Goal: Task Accomplishment & Management: Complete application form

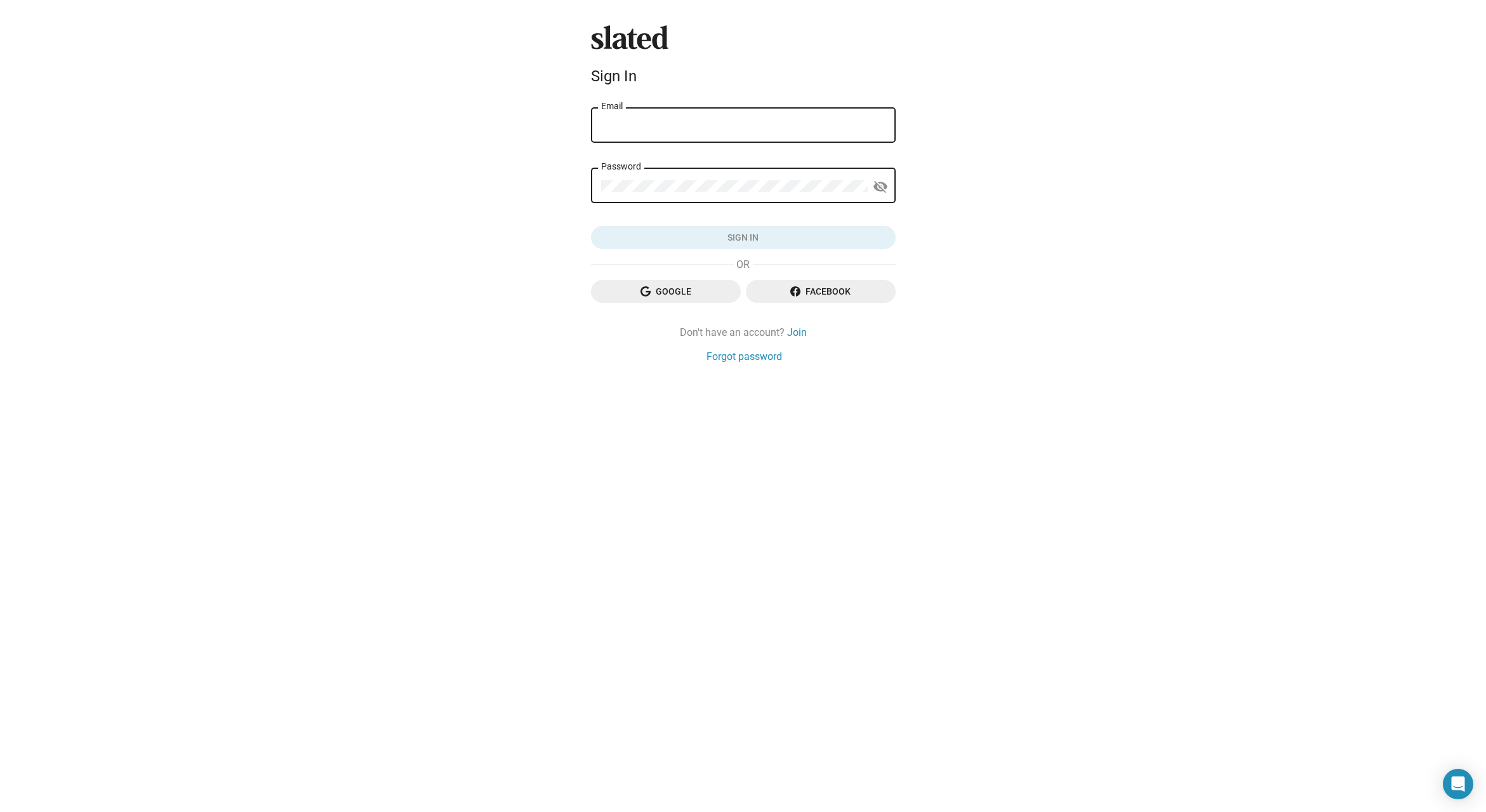
click at [686, 120] on input "Email" at bounding box center [743, 125] width 285 height 11
drag, startPoint x: 658, startPoint y: 304, endPoint x: 657, endPoint y: 296, distance: 8.1
click at [658, 304] on div "Google Facebook" at bounding box center [743, 297] width 305 height 33
click at [657, 294] on span "Google" at bounding box center [665, 292] width 129 height 23
click at [658, 292] on span "Google" at bounding box center [665, 292] width 129 height 23
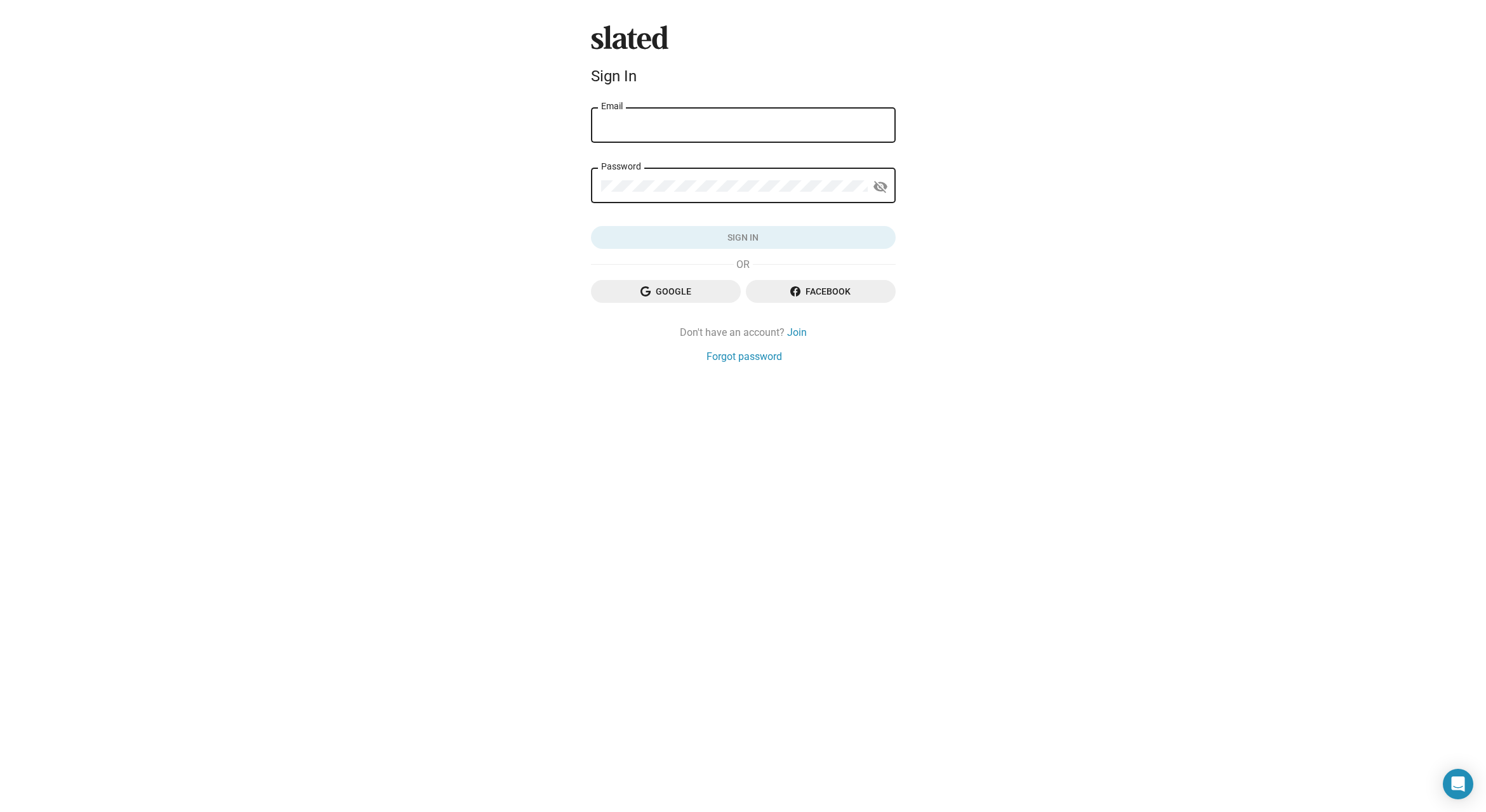
click at [682, 141] on div "Email" at bounding box center [743, 124] width 285 height 38
type input "maggie@farsightedcreative.com"
click at [763, 352] on link "Forgot password" at bounding box center [744, 356] width 76 height 13
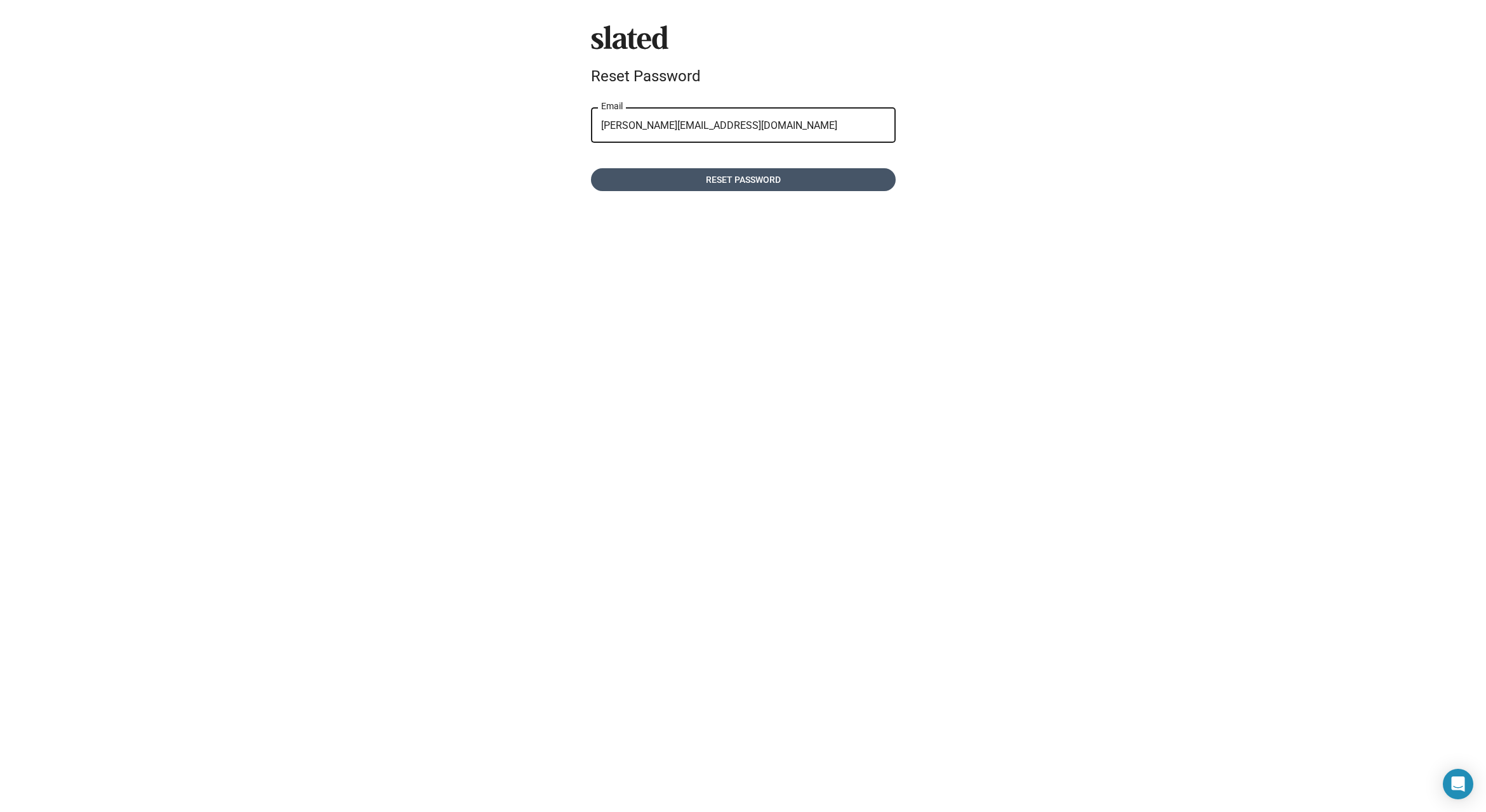
click at [796, 173] on span "Reset password" at bounding box center [743, 180] width 285 height 23
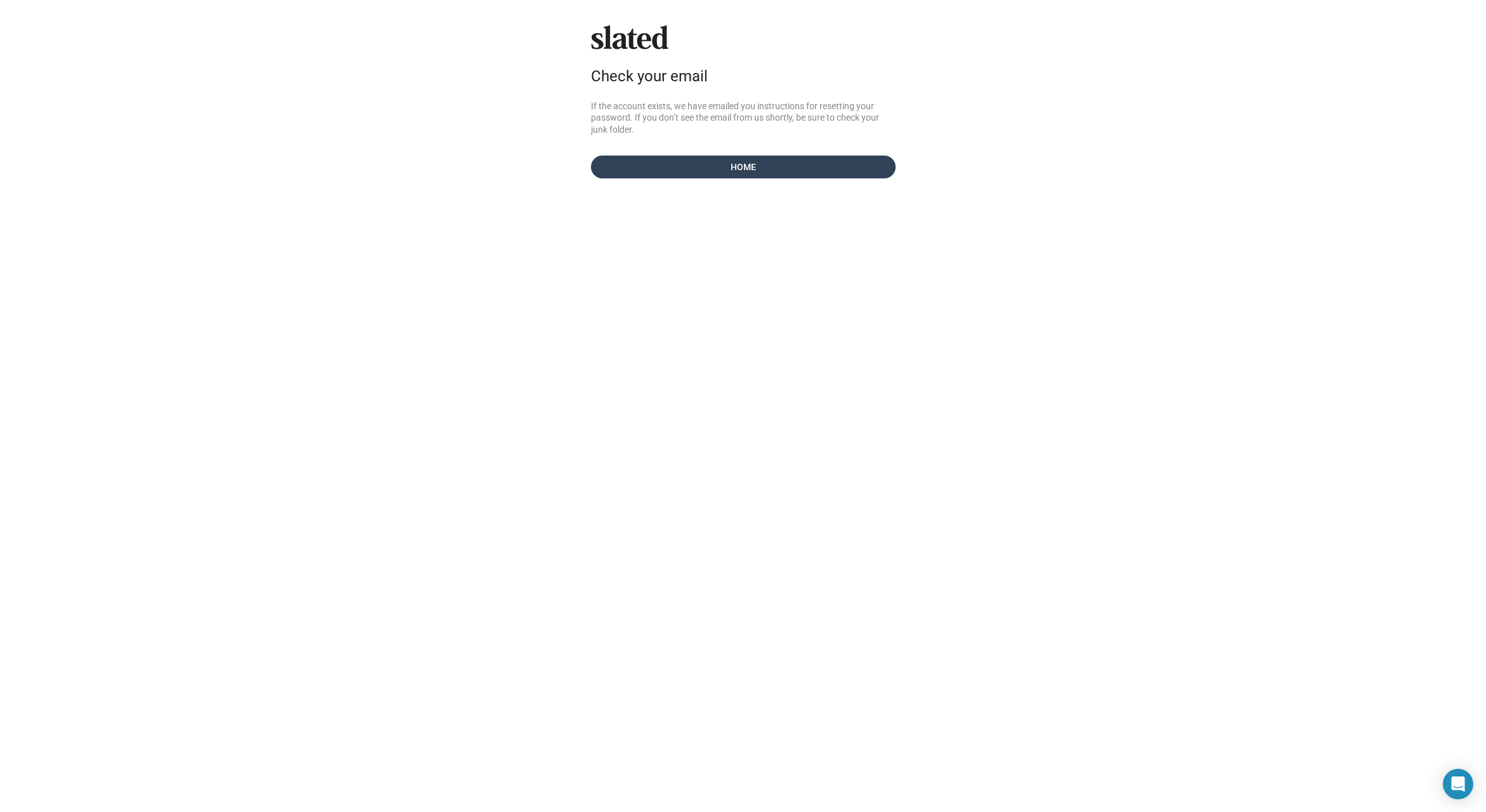
click at [867, 170] on span "Home" at bounding box center [743, 167] width 285 height 23
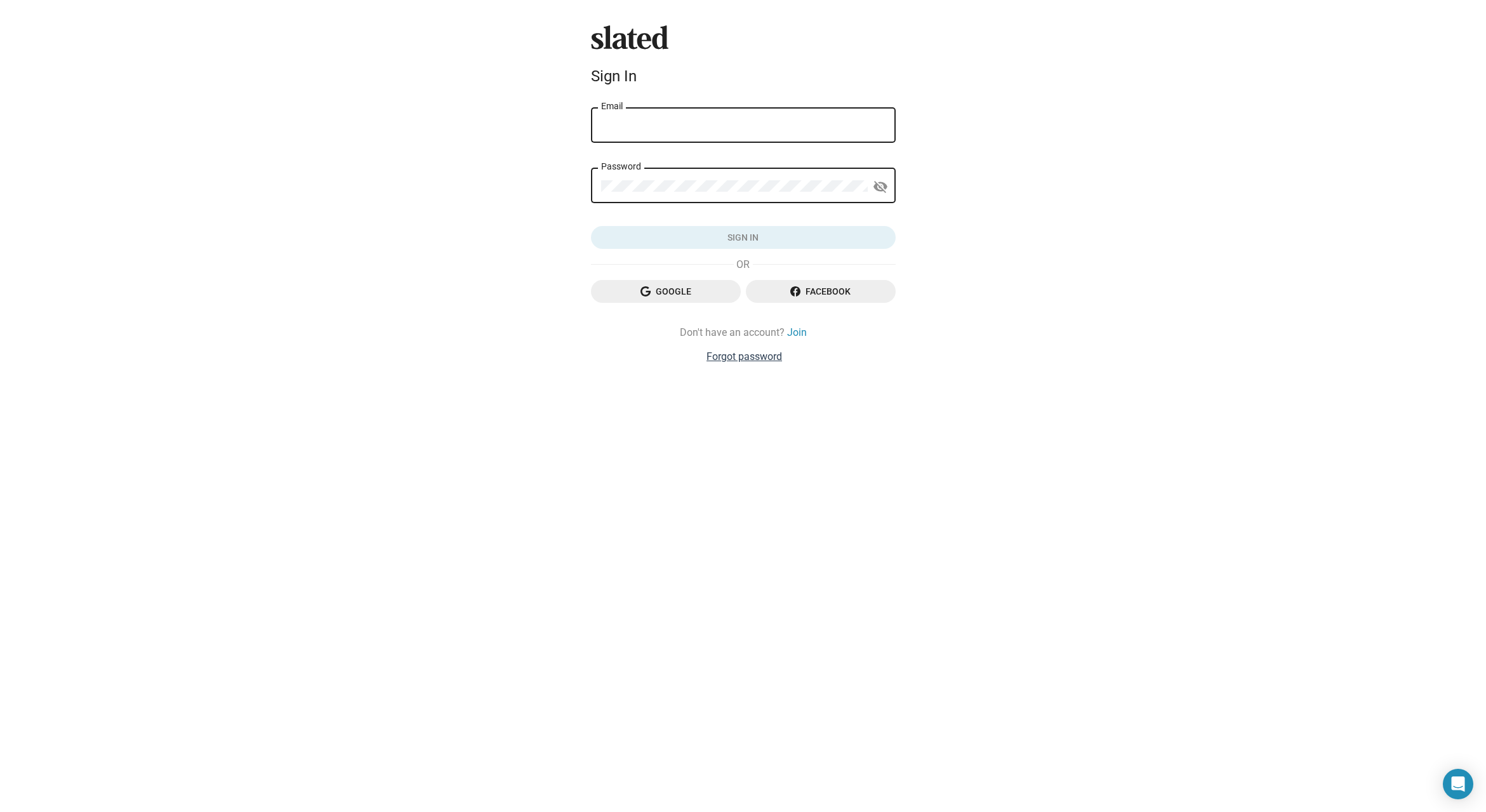
click at [768, 358] on link "Forgot password" at bounding box center [744, 356] width 76 height 13
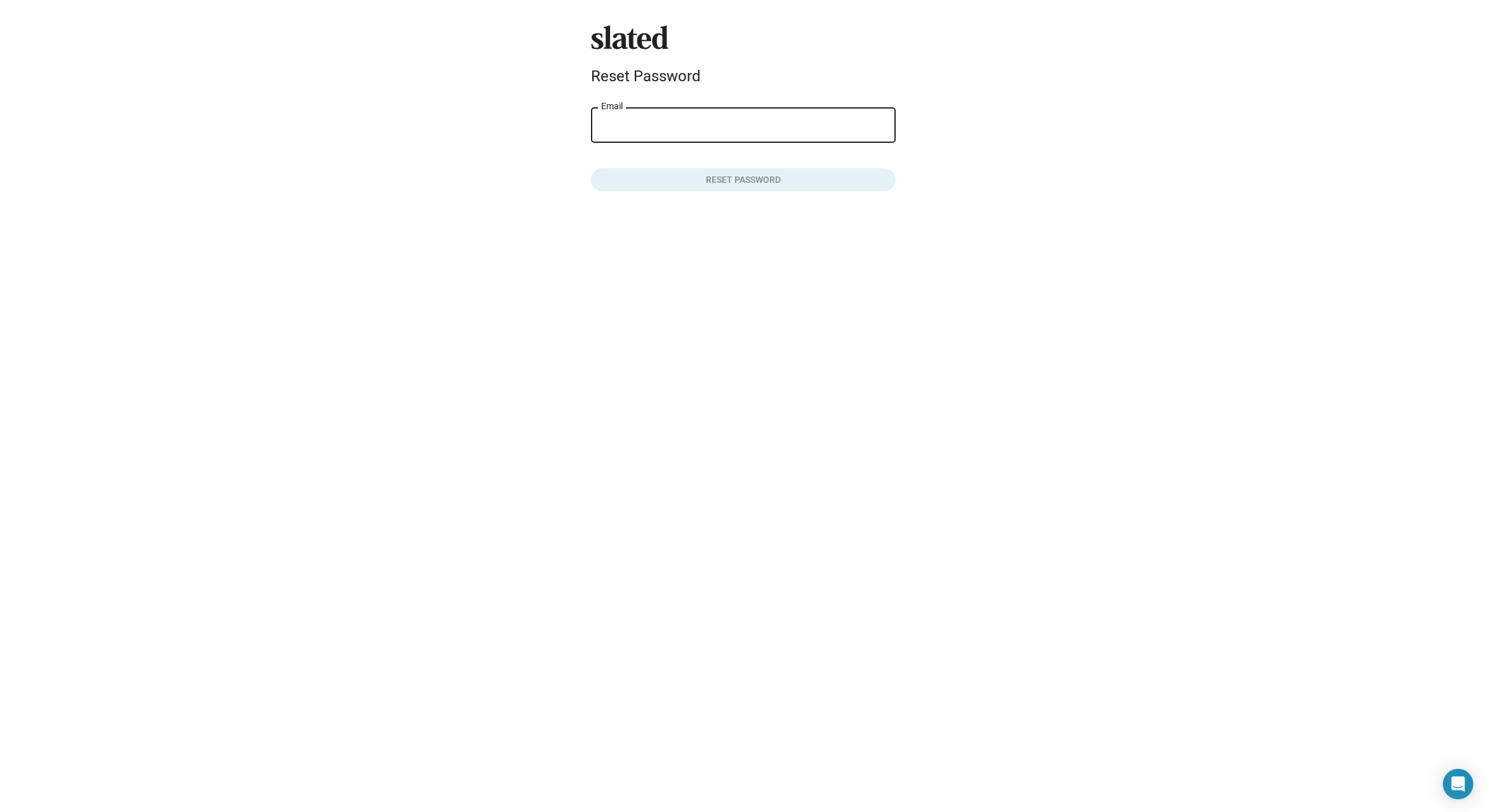
click at [709, 122] on input "Email" at bounding box center [743, 125] width 285 height 11
type input "maggie@farsightedcreative.com"
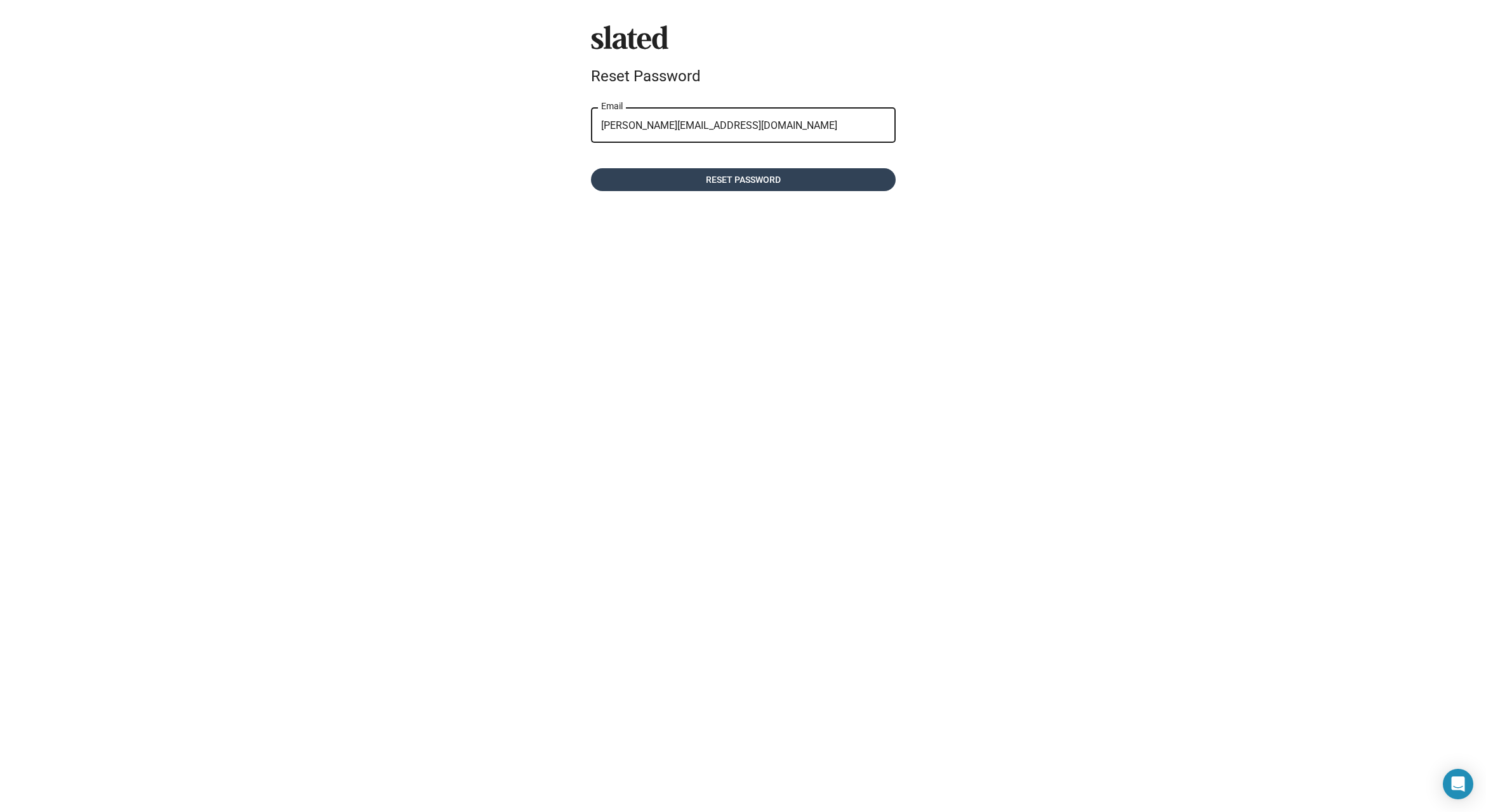
click at [768, 181] on span "Reset password" at bounding box center [743, 180] width 285 height 23
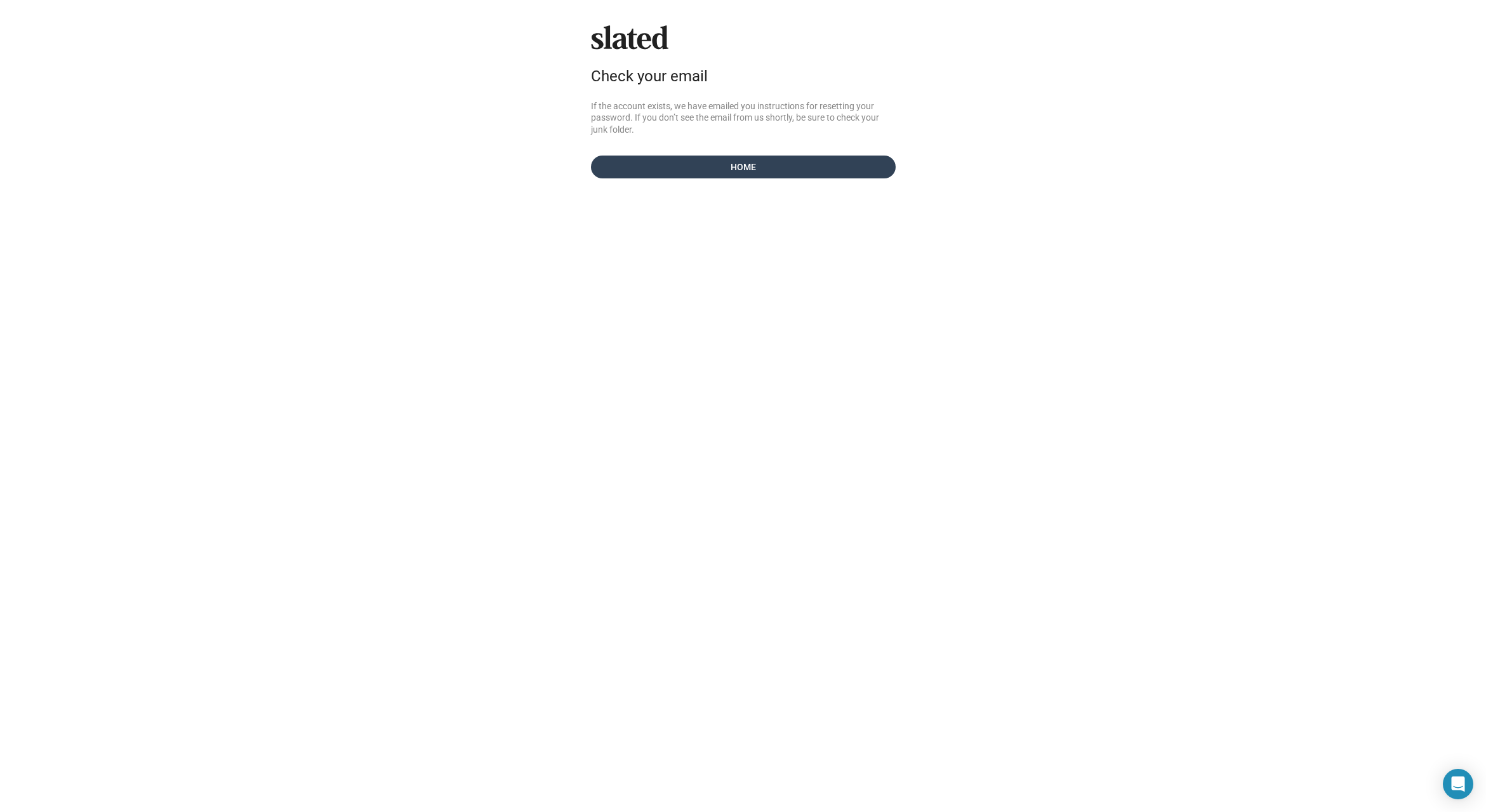
click at [733, 175] on span "Home" at bounding box center [743, 167] width 285 height 23
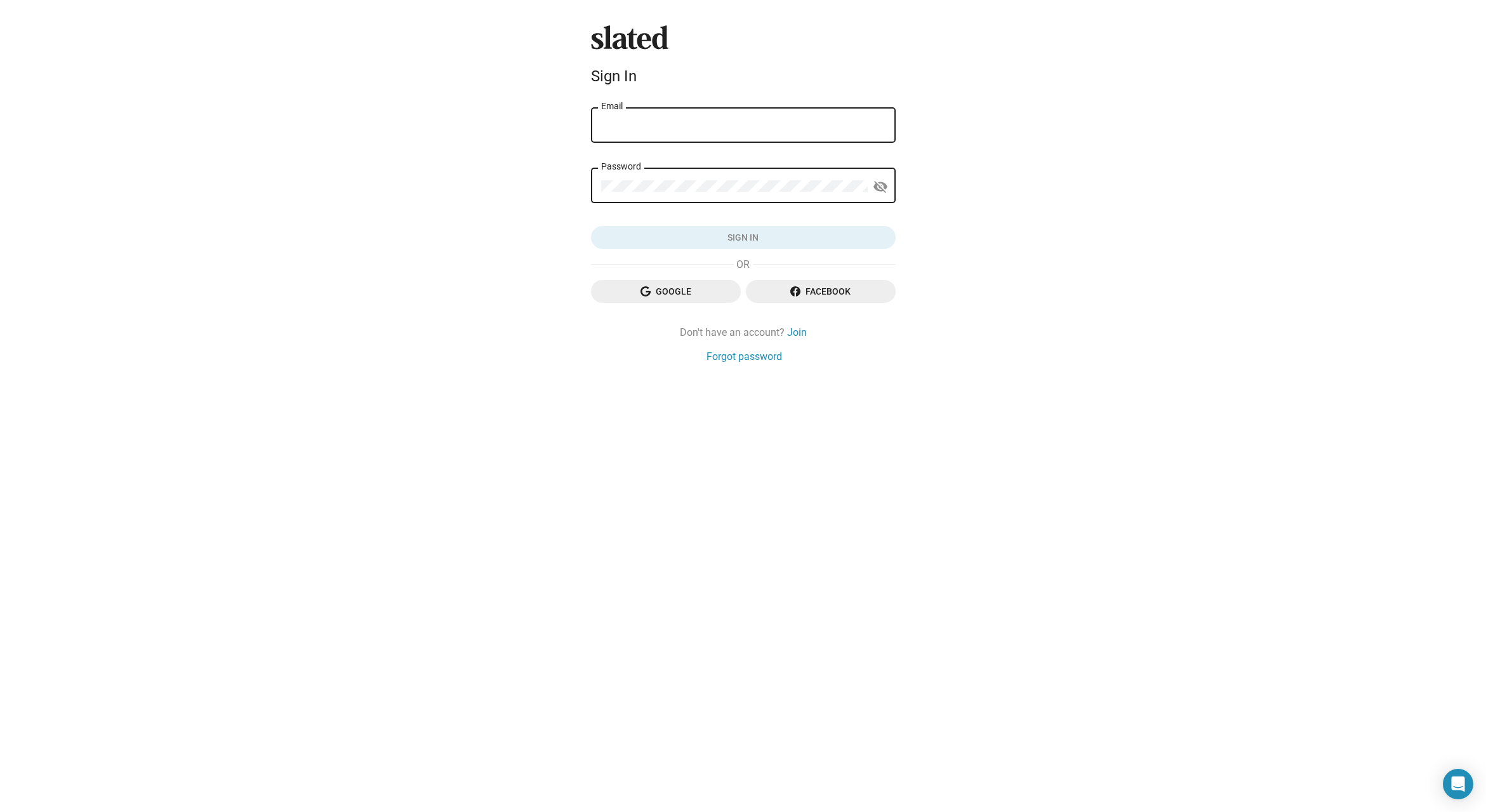
click at [628, 117] on div "Email" at bounding box center [743, 124] width 285 height 38
type input "[PERSON_NAME][EMAIL_ADDRESS][DOMAIN_NAME]"
click at [759, 361] on link "Forgot password" at bounding box center [744, 356] width 76 height 13
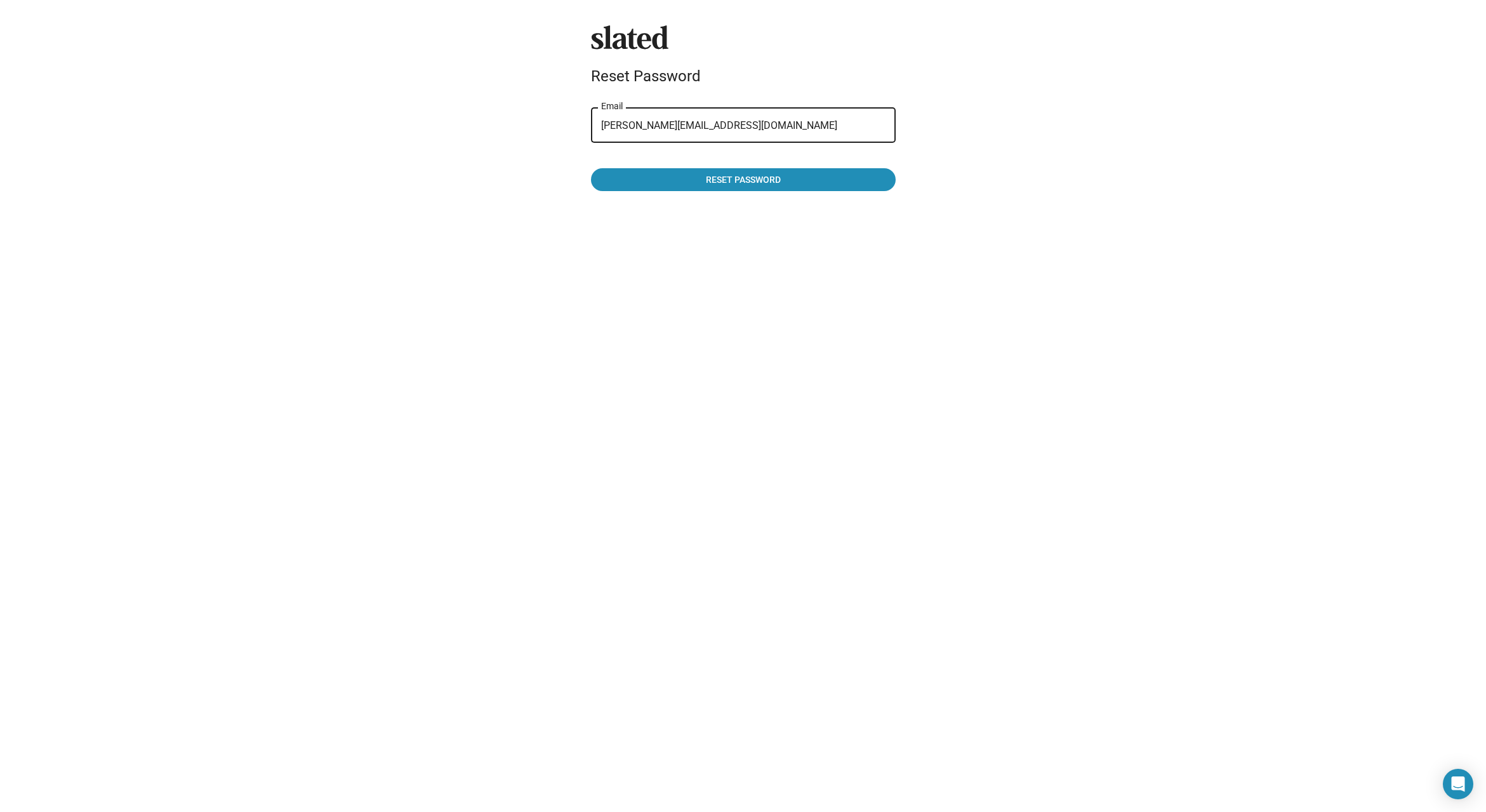
drag, startPoint x: 747, startPoint y: 177, endPoint x: 954, endPoint y: 162, distance: 207.5
click at [747, 177] on span "Reset password" at bounding box center [743, 180] width 285 height 23
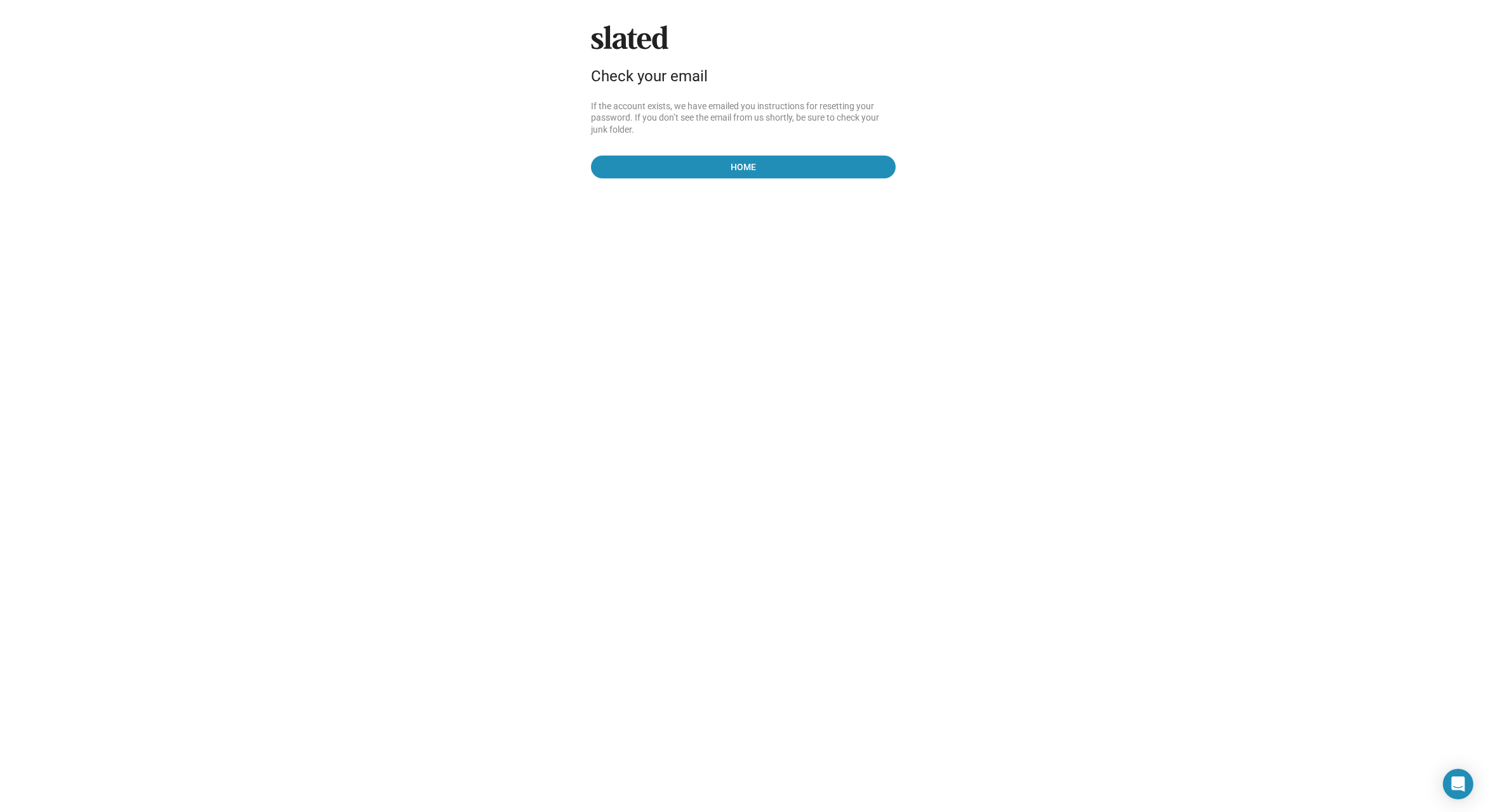
click at [733, 150] on div "Slated Check your email If the account exists, we have emailed you instructions…" at bounding box center [743, 101] width 315 height 153
click at [745, 168] on span "Home" at bounding box center [743, 167] width 285 height 23
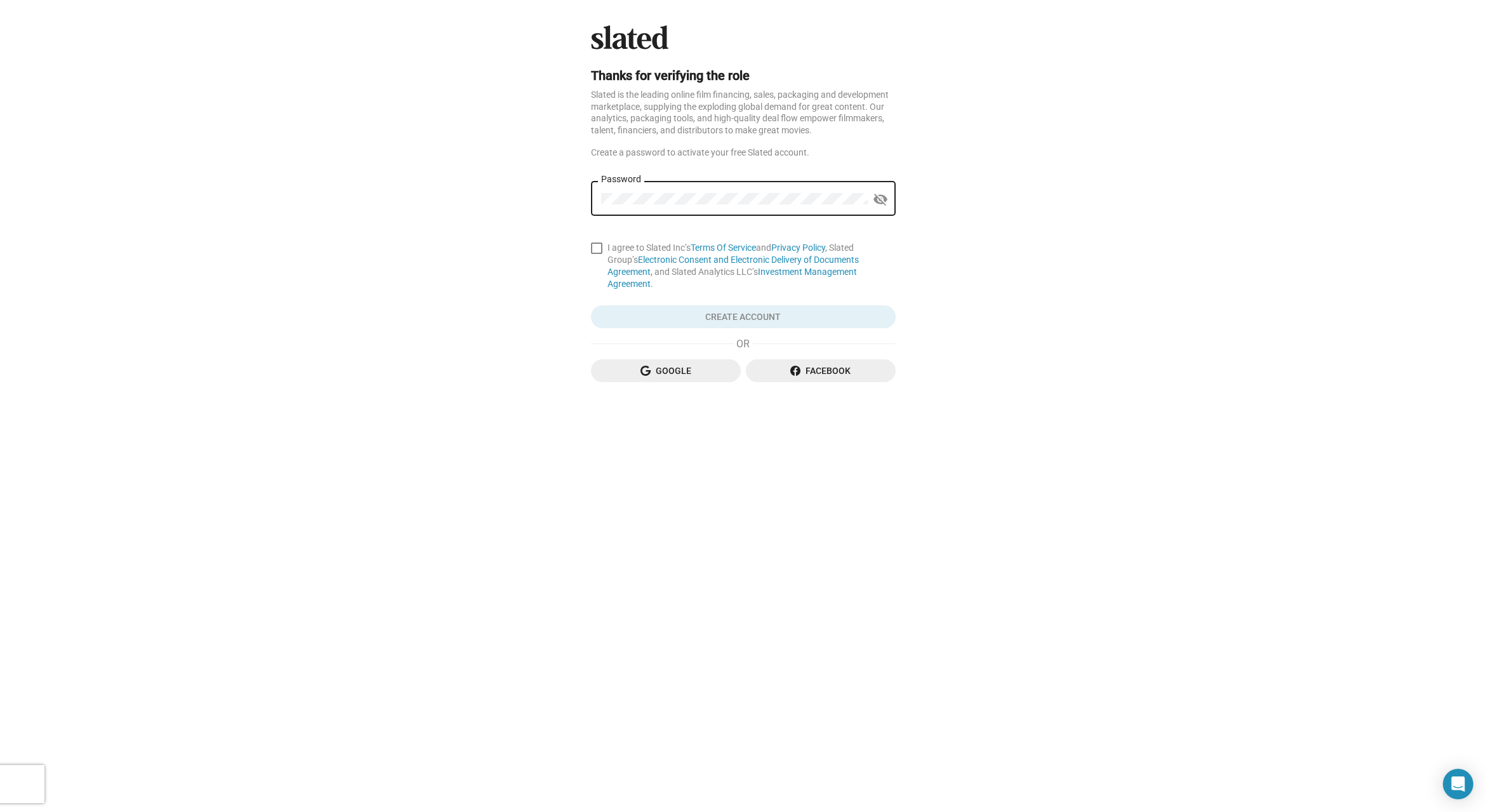
click at [734, 206] on div "Password" at bounding box center [733, 196] width 266 height 38
click at [690, 359] on span "Google" at bounding box center [665, 370] width 129 height 23
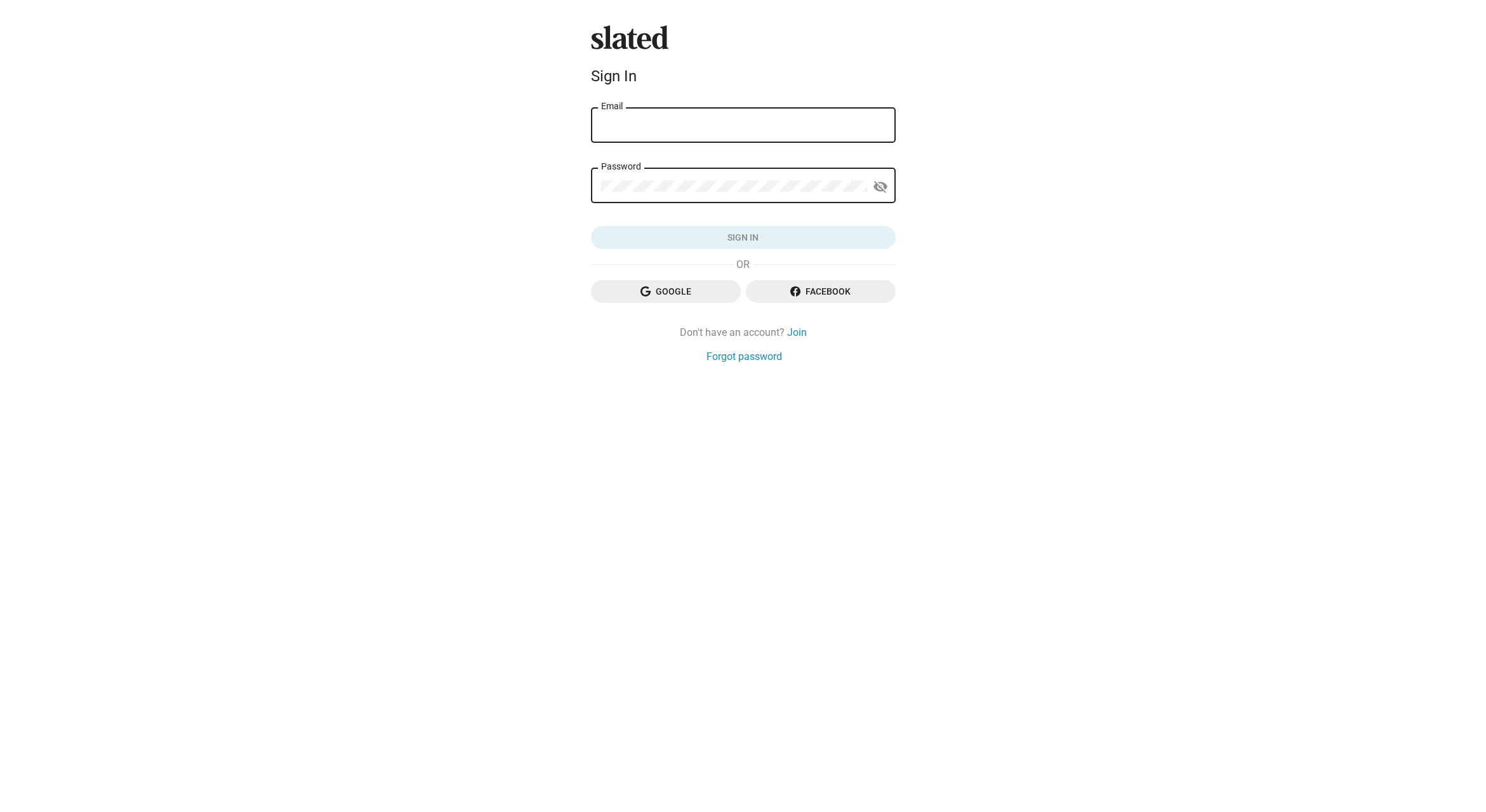
drag, startPoint x: 0, startPoint y: 0, endPoint x: 761, endPoint y: 195, distance: 785.6
click at [761, 195] on div "Password" at bounding box center [733, 184] width 266 height 38
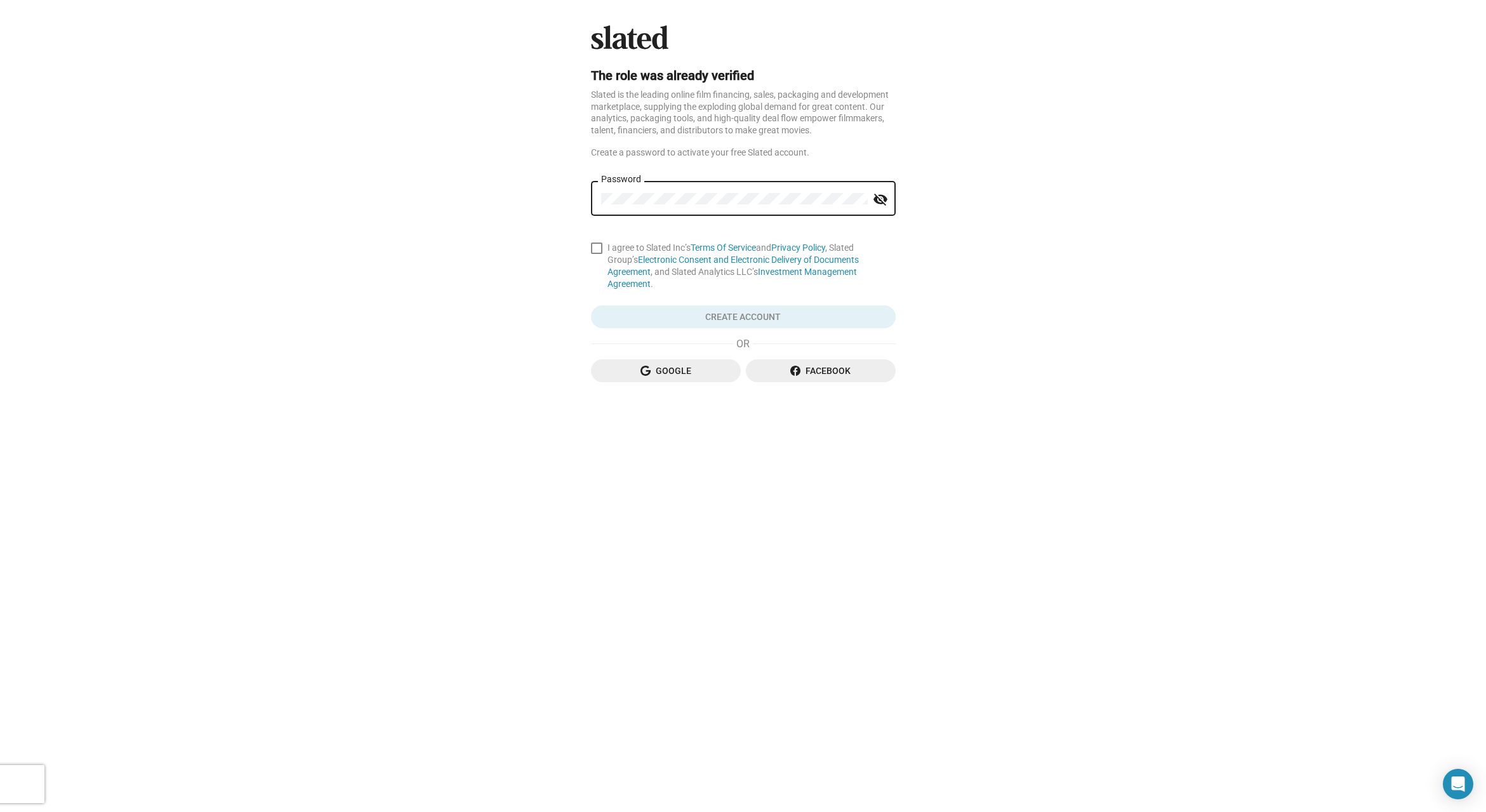
click at [594, 247] on span at bounding box center [596, 248] width 11 height 11
click at [596, 254] on input "I agree to Slated Inc’s Terms Of Service and Privacy Policy , Slated Group’s El…" at bounding box center [596, 254] width 1 height 1
checkbox input "true"
click at [787, 306] on span "Create Account" at bounding box center [743, 317] width 285 height 23
click at [759, 306] on span "Create Account" at bounding box center [743, 317] width 285 height 23
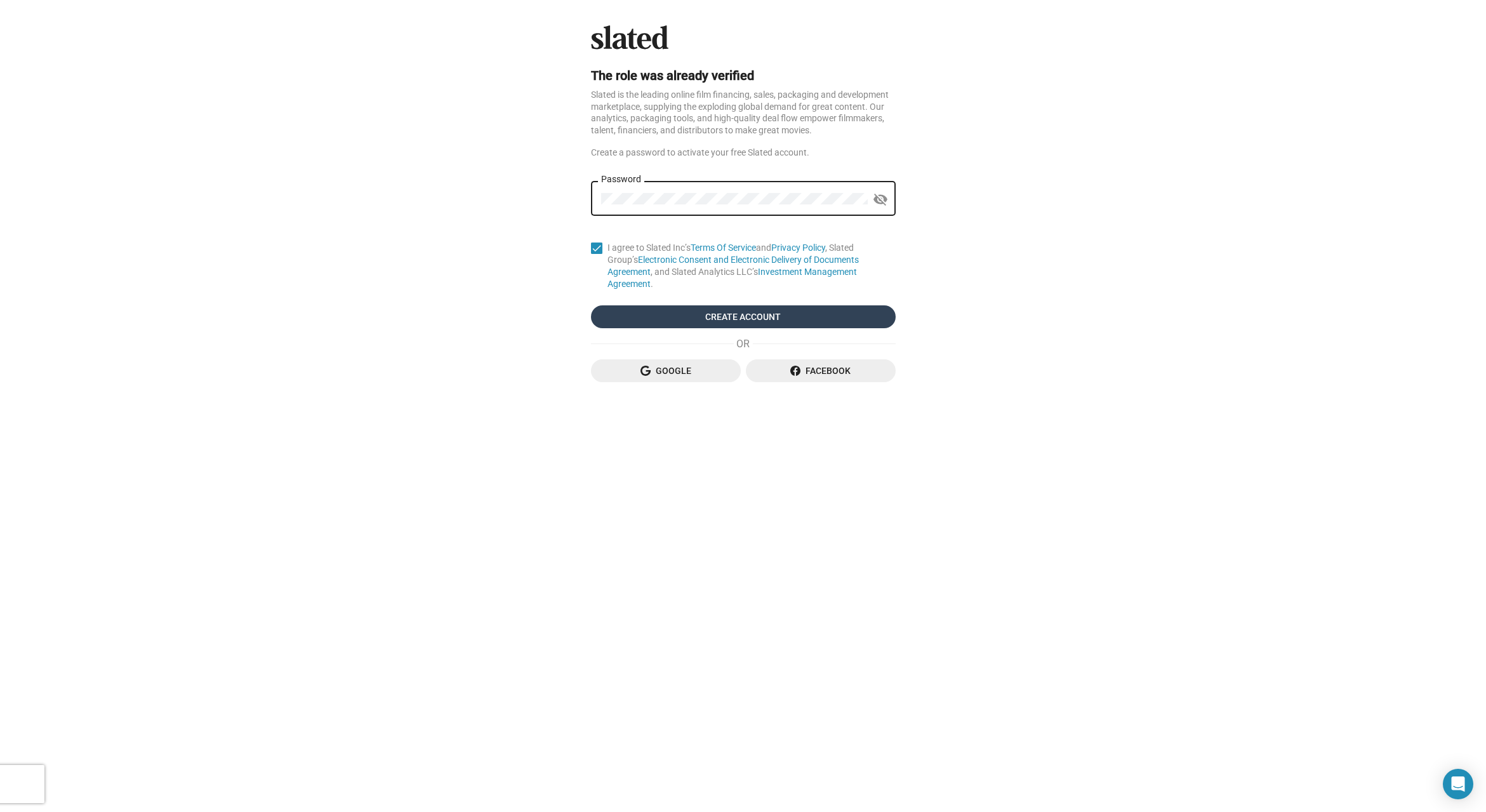
click at [784, 306] on span "Create Account" at bounding box center [743, 317] width 285 height 23
click at [1132, 245] on div "Slated The role was already verified Slated is the leading online film financin…" at bounding box center [743, 406] width 1486 height 812
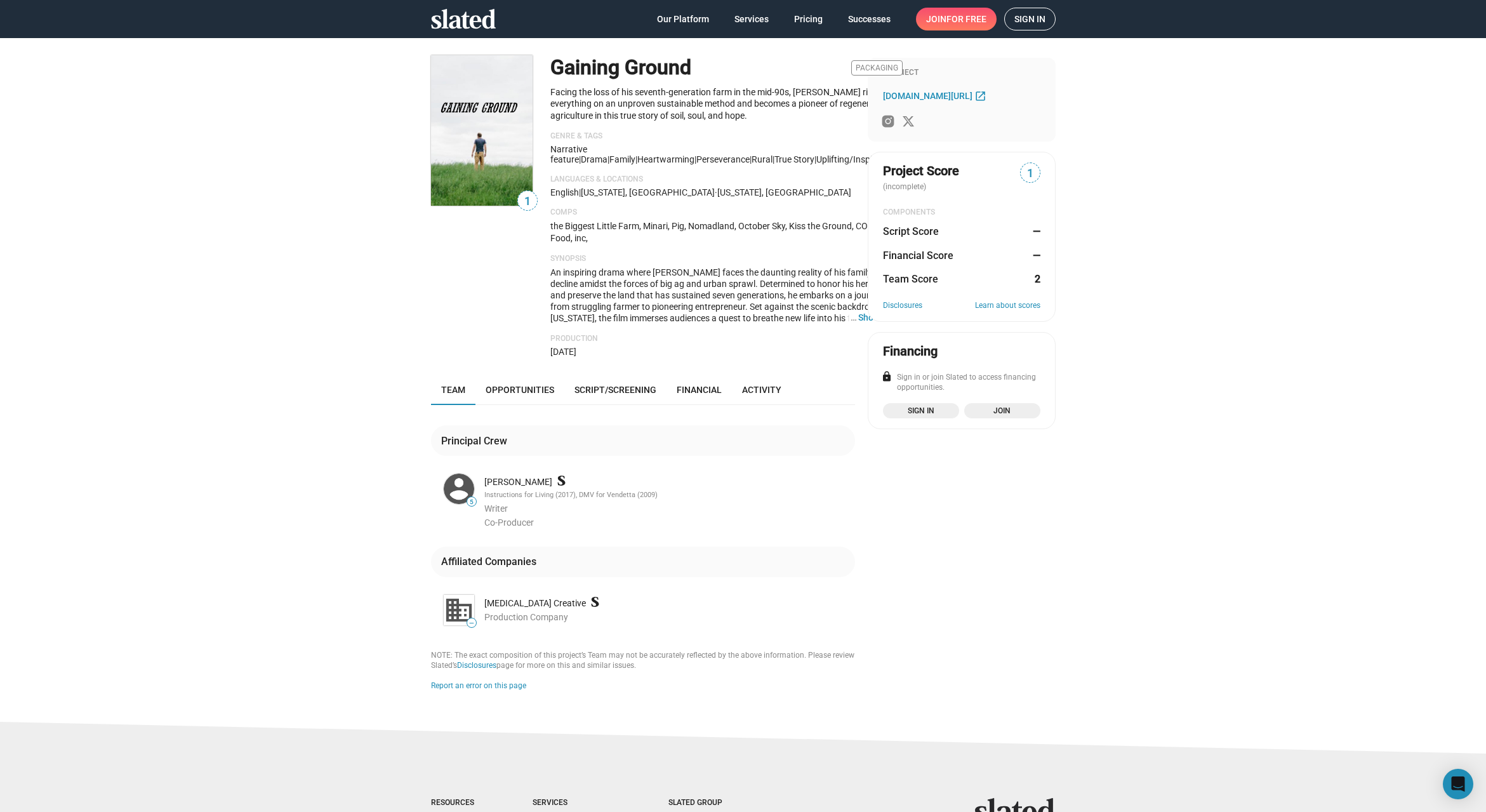
click at [1033, 20] on span "Sign in" at bounding box center [1030, 18] width 31 height 22
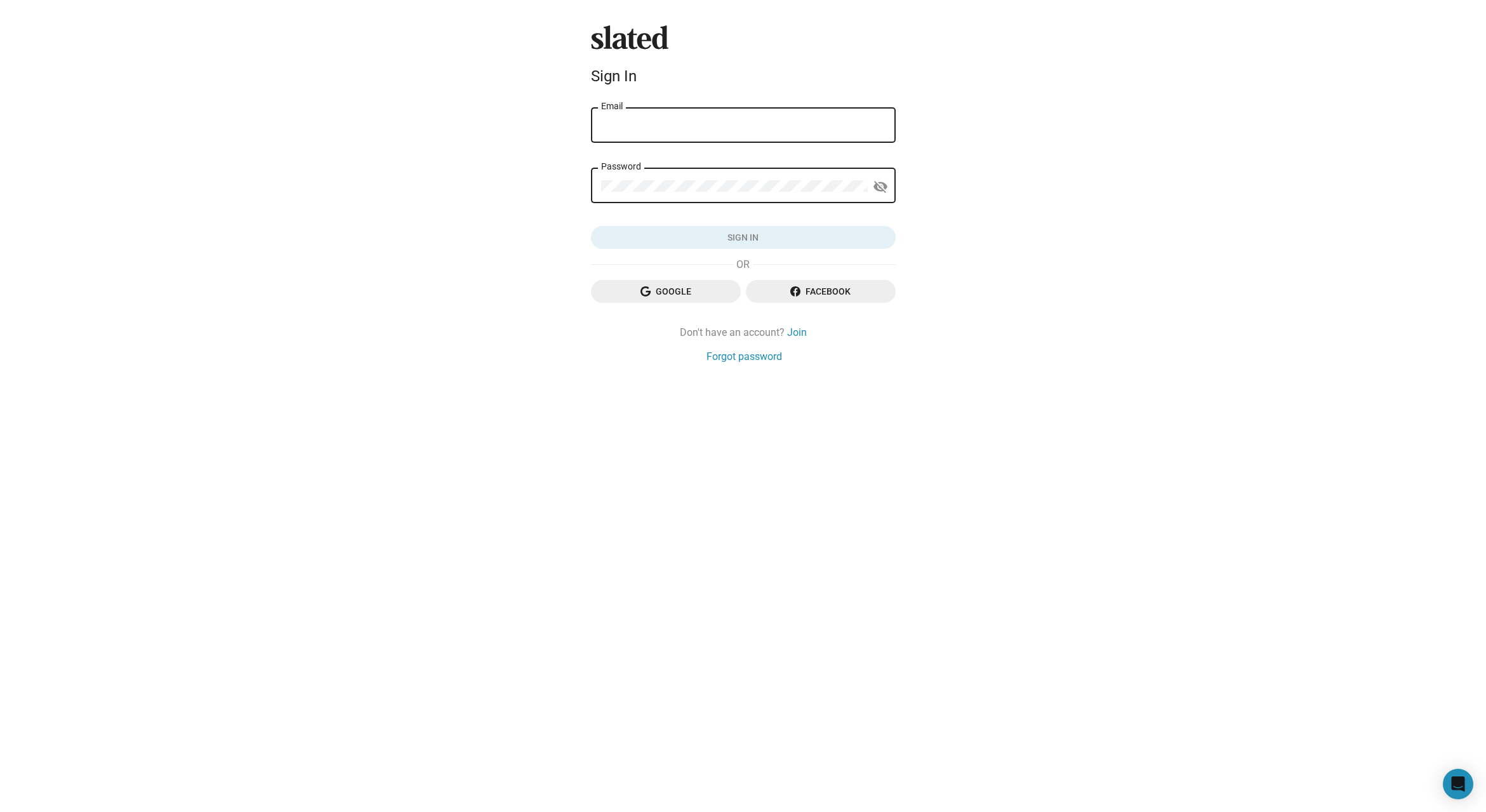
click at [691, 127] on input "Email" at bounding box center [743, 125] width 285 height 11
paste input "[PERSON_NAME][EMAIL_ADDRESS][DOMAIN_NAME]"
type input "[PERSON_NAME][EMAIL_ADDRESS][DOMAIN_NAME]"
click at [759, 356] on link "Forgot password" at bounding box center [744, 356] width 76 height 13
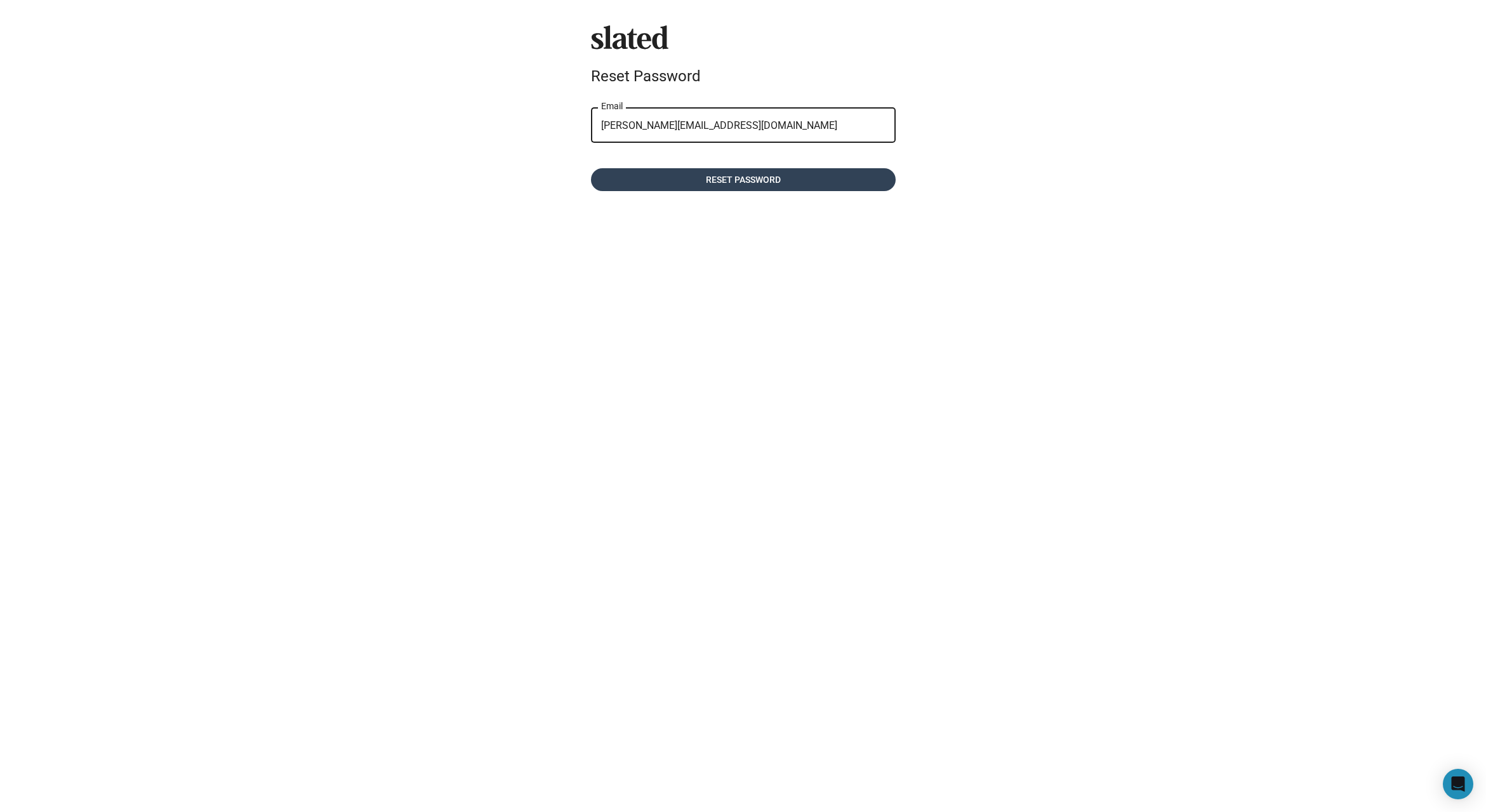
click at [726, 182] on span "Reset password" at bounding box center [743, 180] width 285 height 23
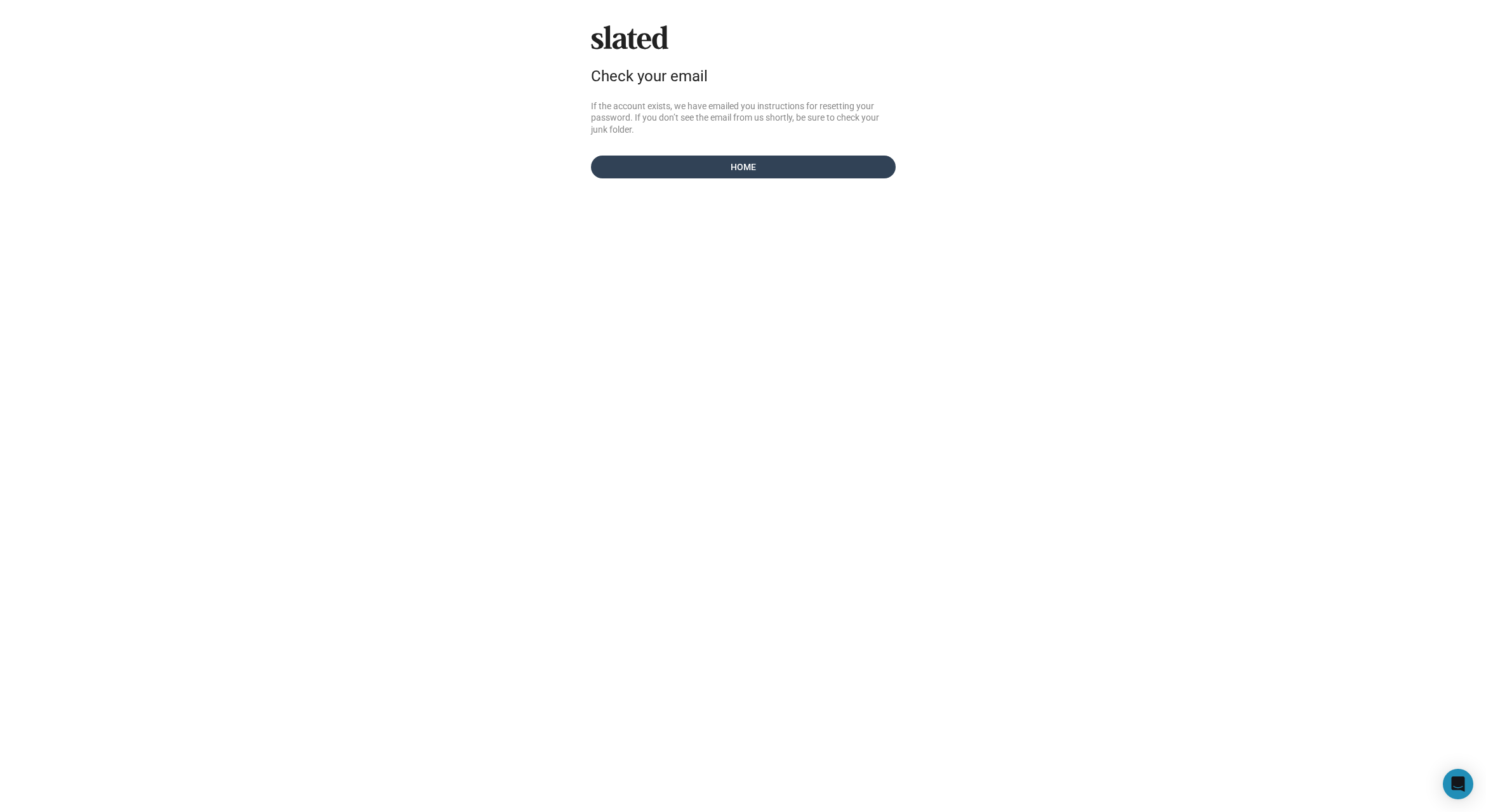
click at [762, 170] on span "Home" at bounding box center [743, 167] width 285 height 23
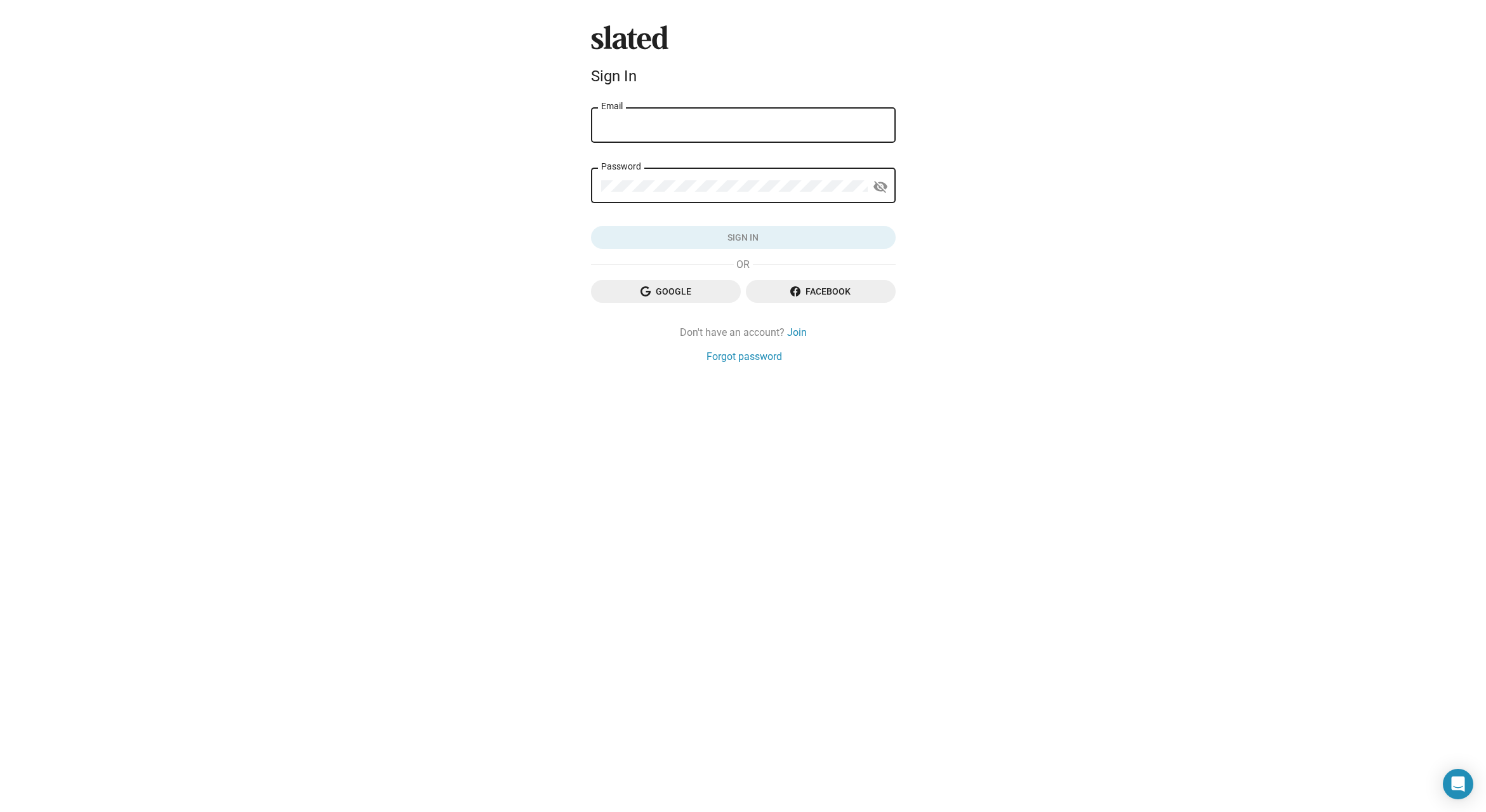
click at [678, 127] on input "Email" at bounding box center [743, 125] width 285 height 11
type input "[PERSON_NAME][EMAIL_ADDRESS][DOMAIN_NAME]"
click at [710, 172] on div "Password" at bounding box center [733, 184] width 266 height 38
click at [755, 353] on link "Forgot password" at bounding box center [744, 356] width 76 height 13
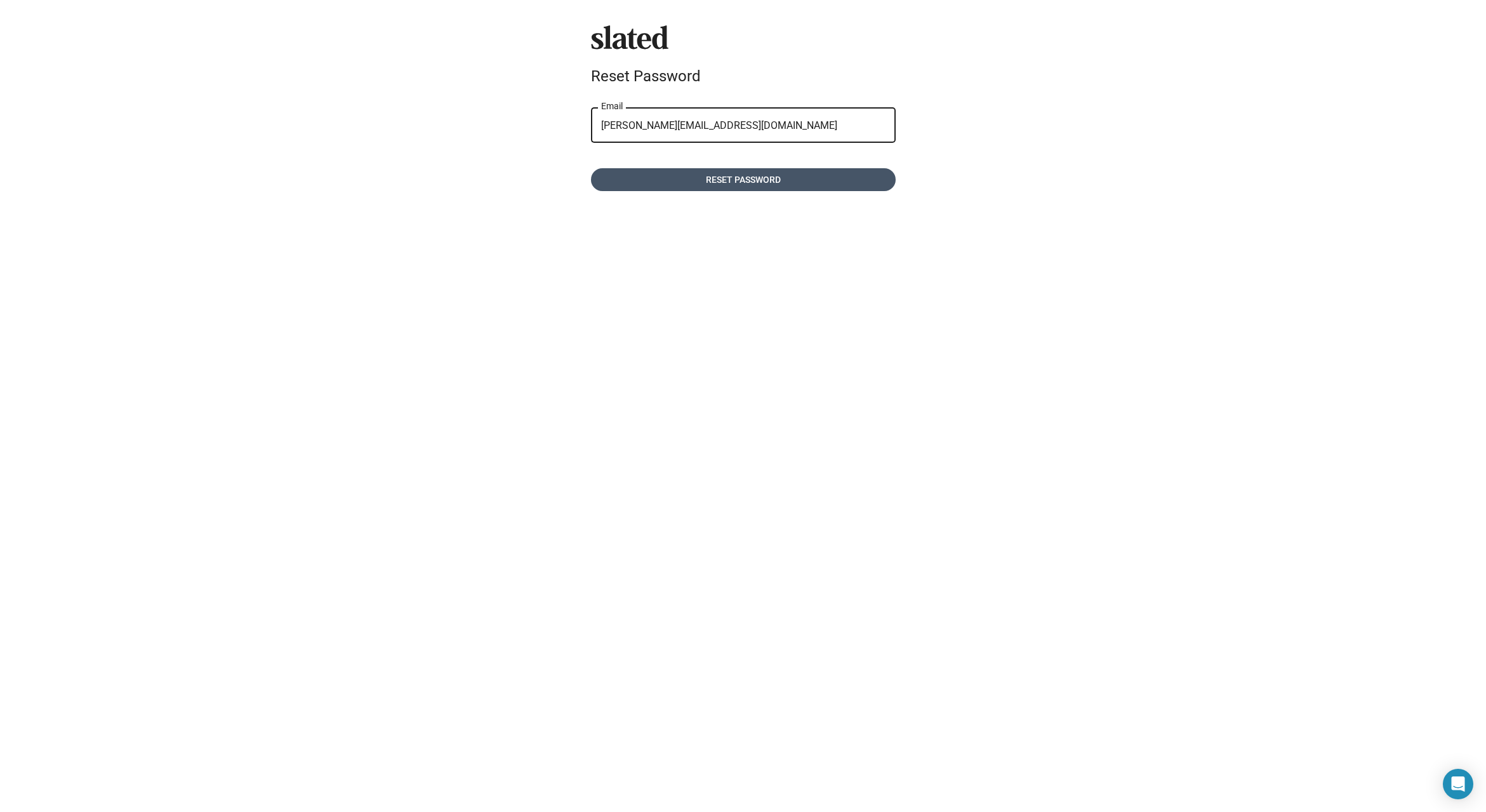
click at [726, 175] on span "Reset password" at bounding box center [743, 180] width 285 height 23
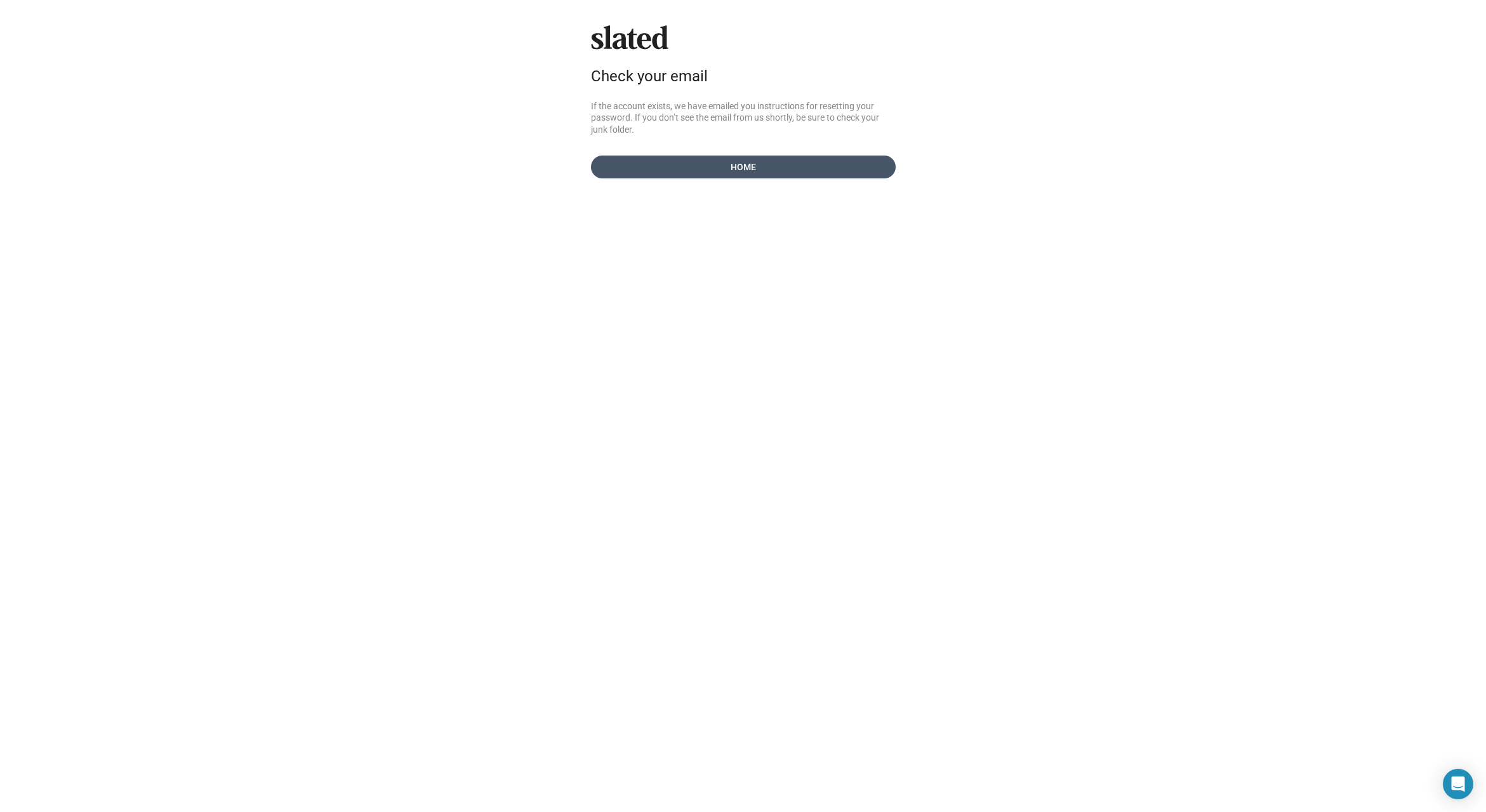
click at [820, 164] on span "Home" at bounding box center [743, 167] width 285 height 23
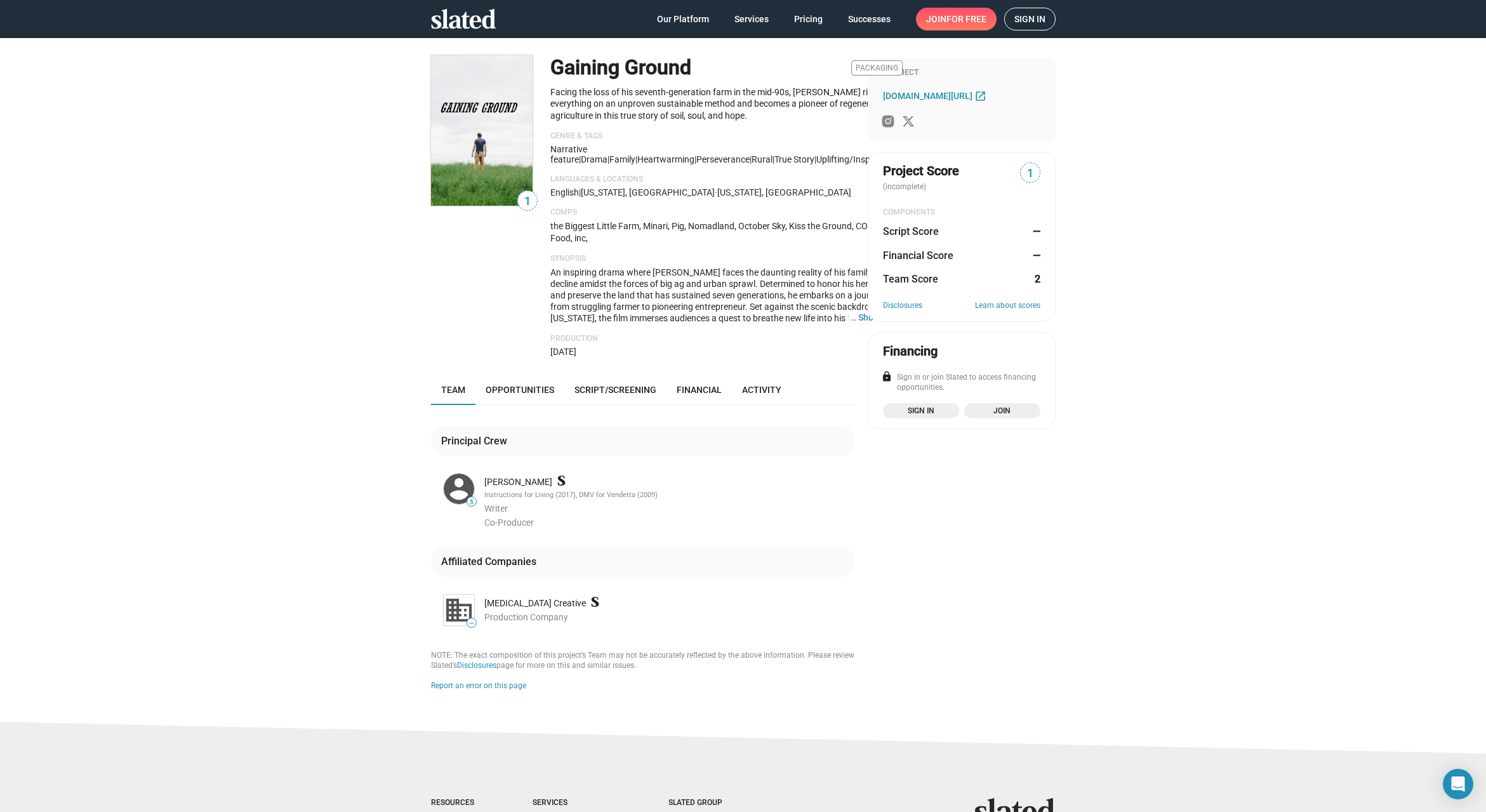
click at [918, 413] on span "Sign in" at bounding box center [921, 410] width 61 height 13
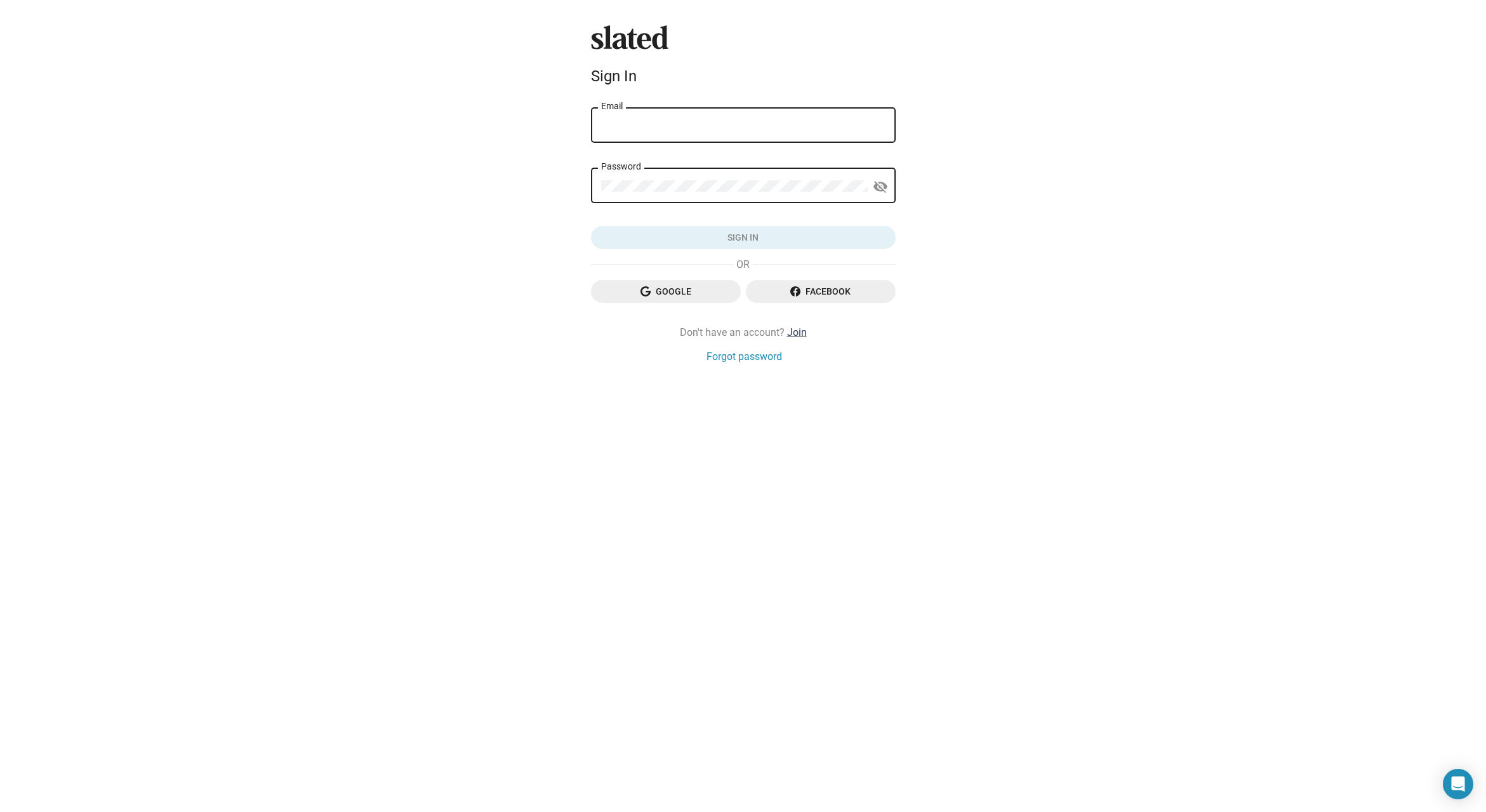
click at [803, 333] on link "Join" at bounding box center [796, 332] width 20 height 13
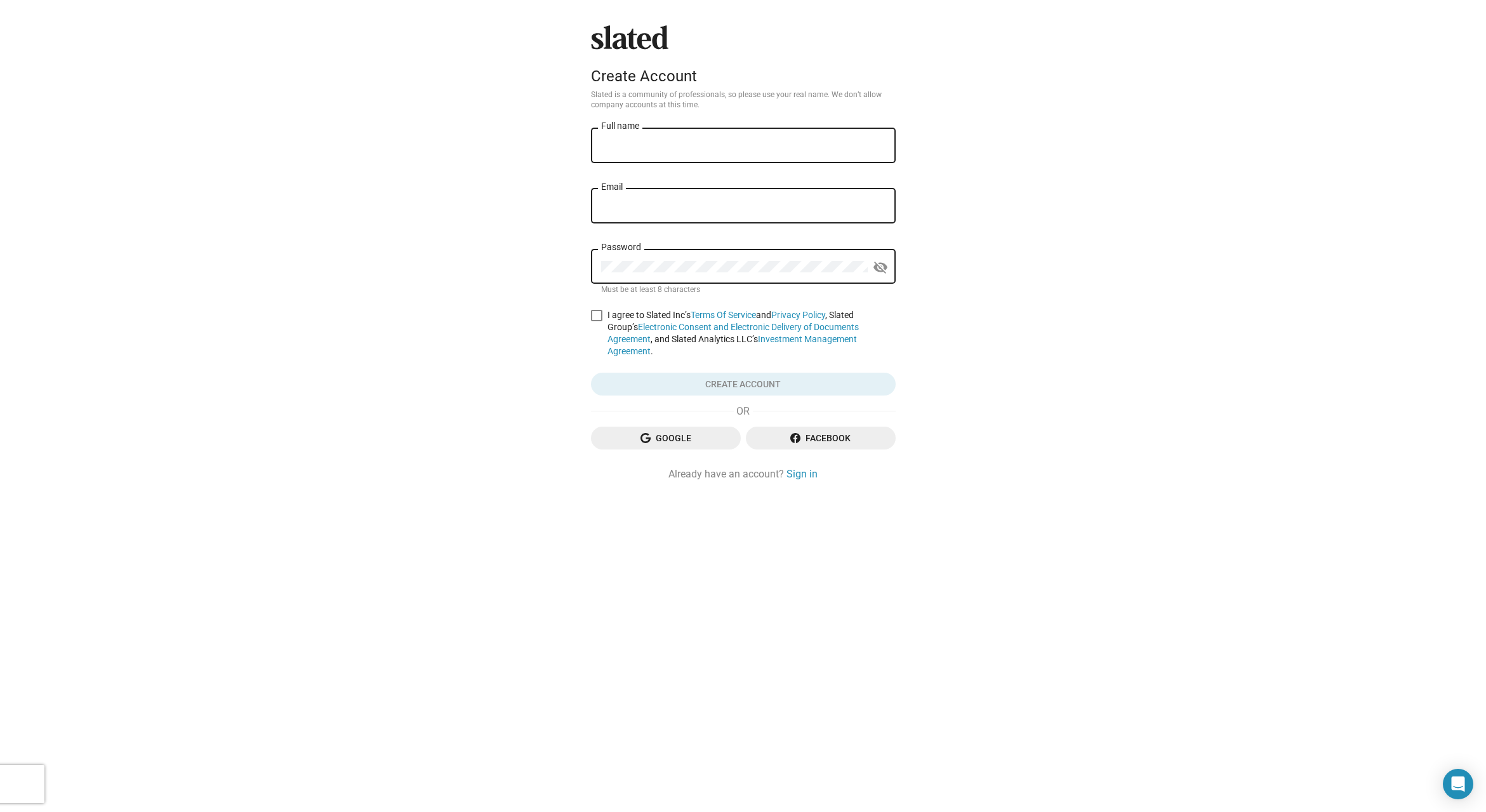
click at [703, 152] on div "Full name" at bounding box center [743, 144] width 285 height 38
type input "[PERSON_NAME]"
type input "[PERSON_NAME][EMAIL_ADDRESS][DOMAIN_NAME]"
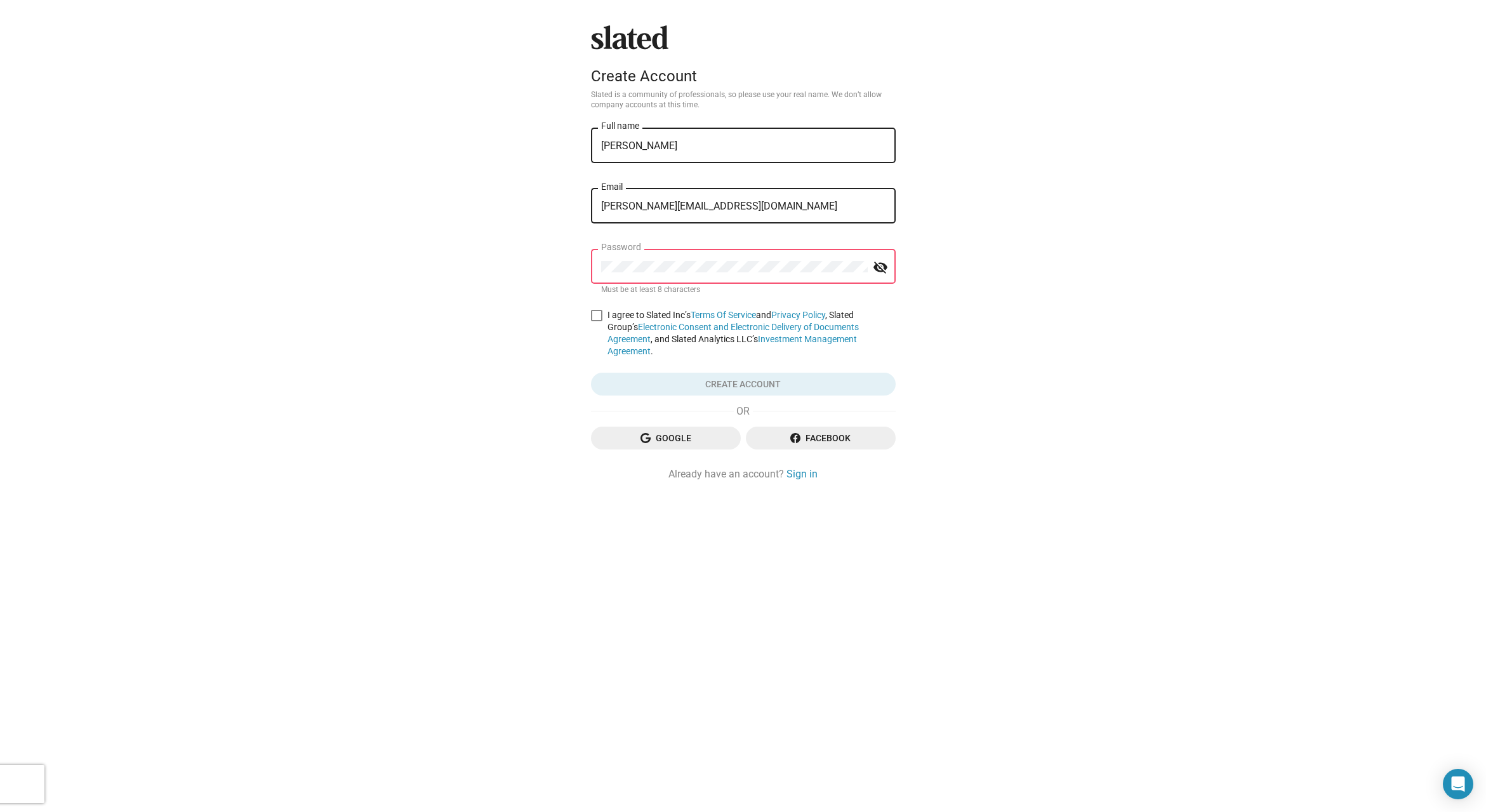
click at [573, 273] on div "Slated Create Account Slated is a community of professionals, so please use you…" at bounding box center [743, 406] width 1486 height 812
click at [685, 282] on div "Password" at bounding box center [733, 265] width 266 height 38
click at [560, 266] on div "Slated Create Account Slated is a community of professionals, so please use you…" at bounding box center [743, 406] width 1486 height 812
click at [595, 315] on span at bounding box center [596, 315] width 11 height 11
click at [596, 321] on input "I agree to Slated Inc’s Terms Of Service and Privacy Policy , Slated Group’s El…" at bounding box center [596, 321] width 1 height 1
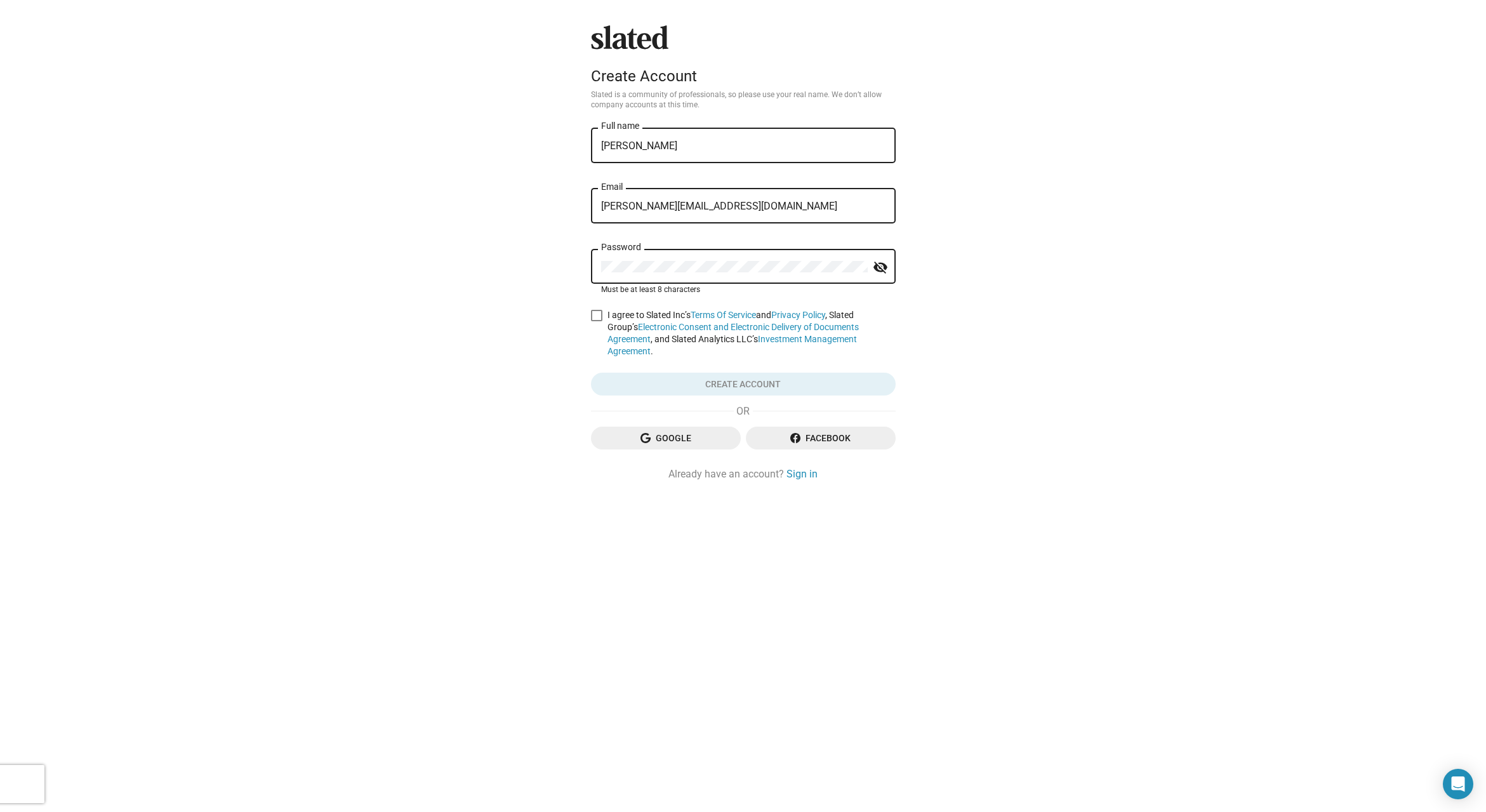
checkbox input "true"
click at [761, 373] on span "Create account" at bounding box center [743, 384] width 285 height 23
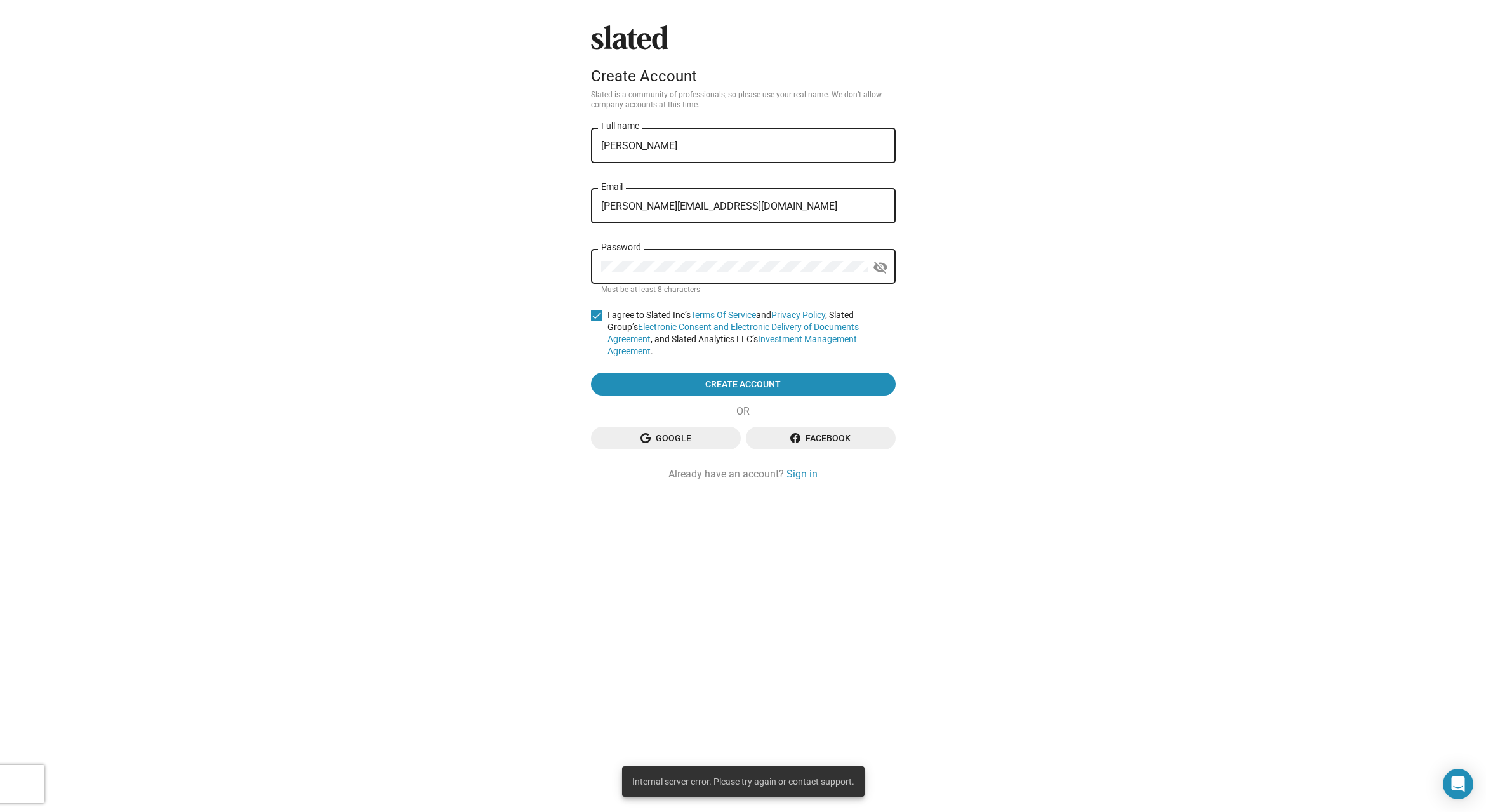
click at [381, 90] on div "Slated Create Account Slated is a community of professionals, so please use you…" at bounding box center [743, 406] width 1486 height 812
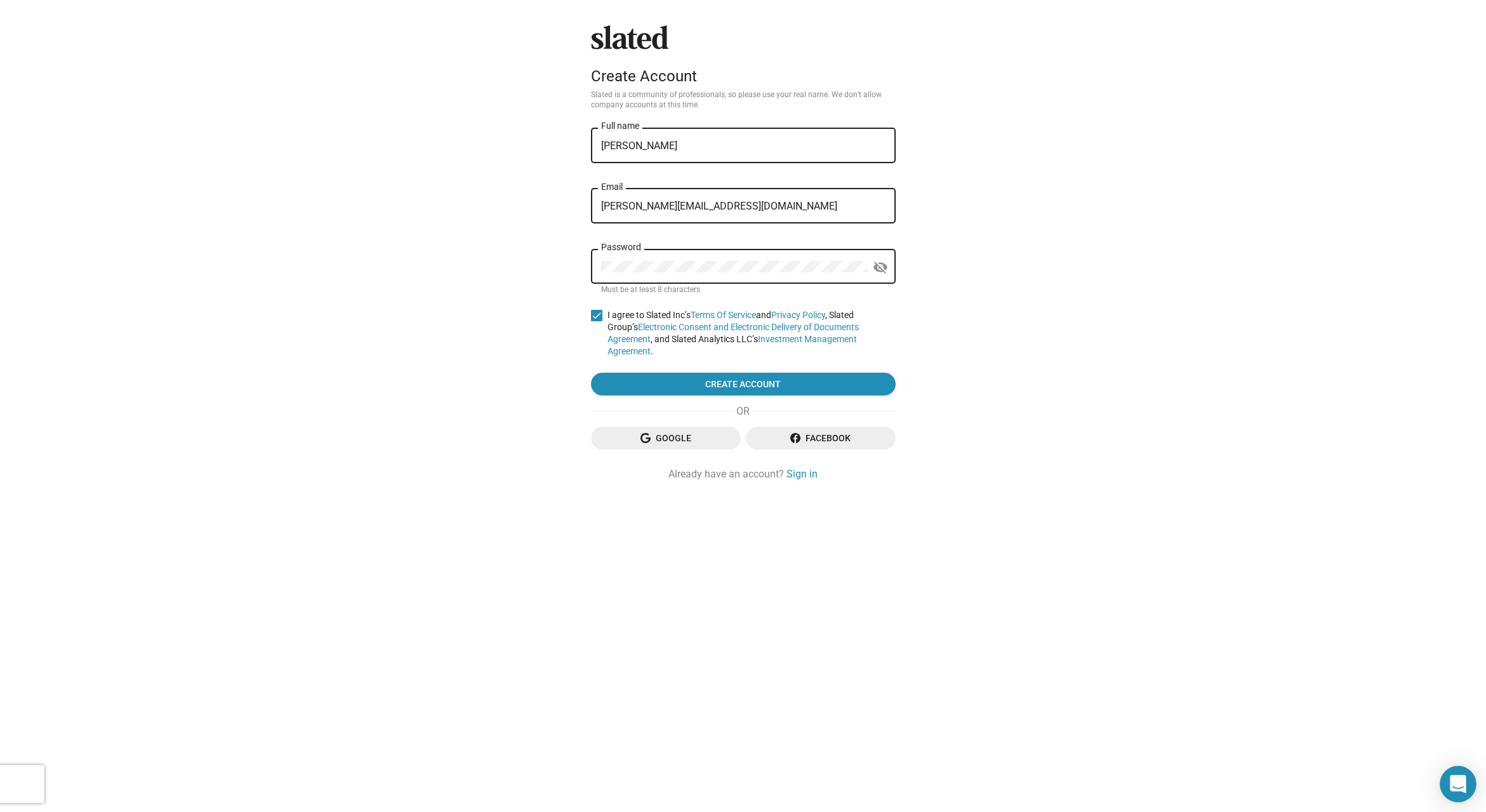
click at [1463, 789] on icon "Open Intercom Messenger" at bounding box center [1457, 784] width 16 height 18
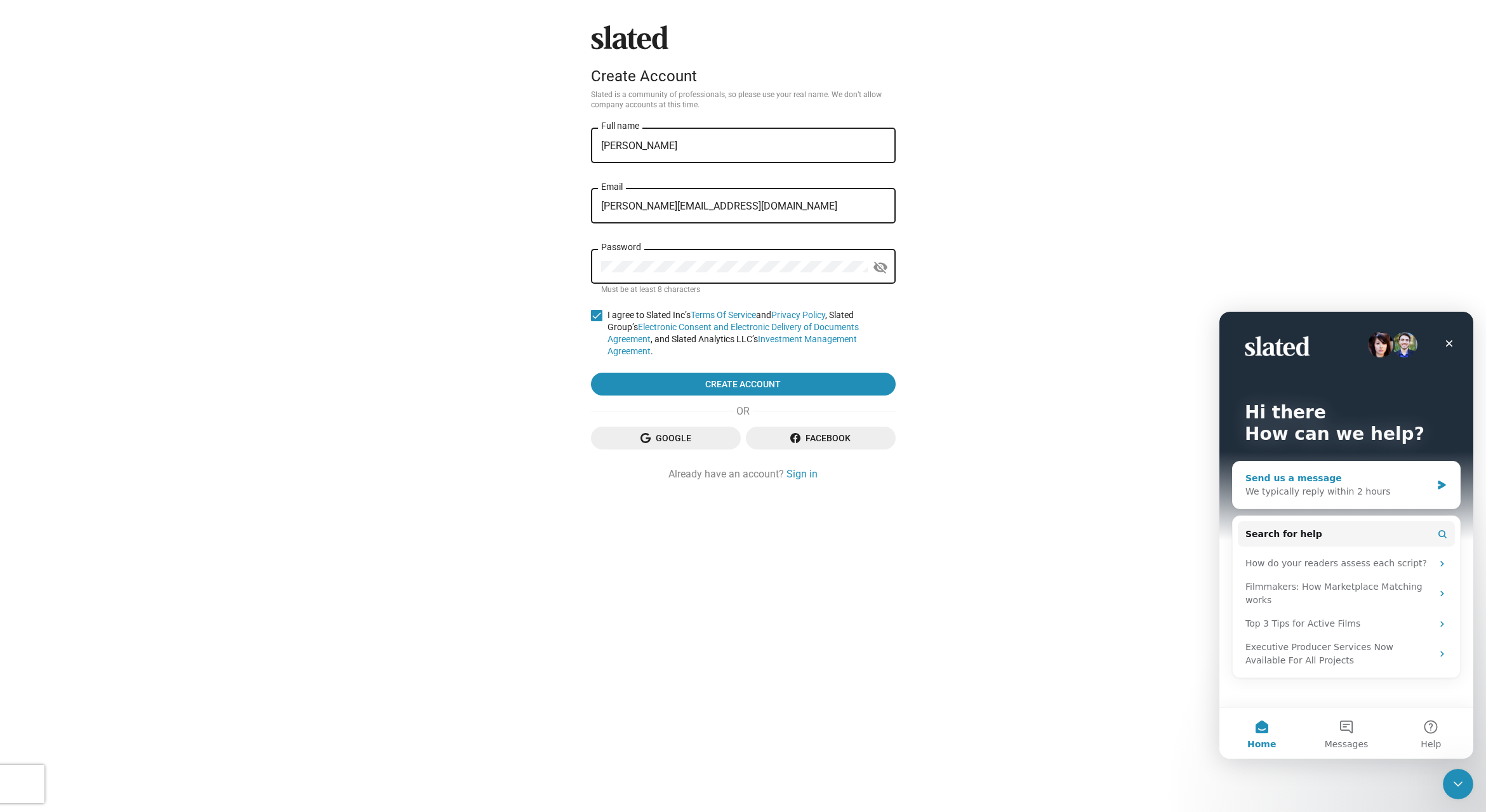
click at [1388, 496] on div "We typically reply within 2 hours" at bounding box center [1338, 491] width 186 height 13
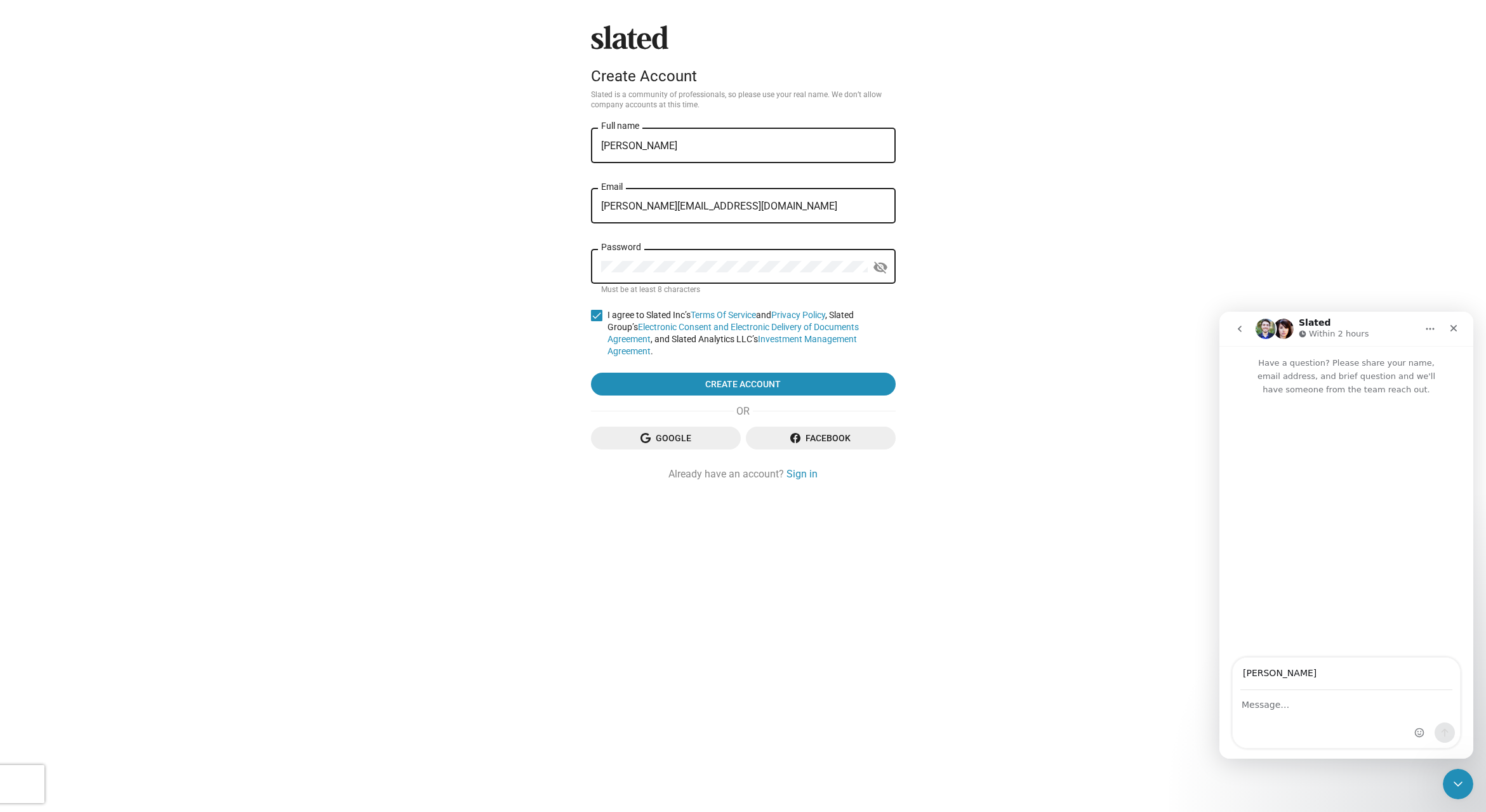
type input "[PERSON_NAME][EMAIL_ADDRESS][DOMAIN_NAME]"
click at [1277, 712] on div "Intercom messenger" at bounding box center [1346, 719] width 227 height 57
click at [1262, 704] on textarea "Message…" at bounding box center [1346, 701] width 227 height 22
type textarea "I can't get into my account"
drag, startPoint x: 1165, startPoint y: 210, endPoint x: 906, endPoint y: 117, distance: 275.2
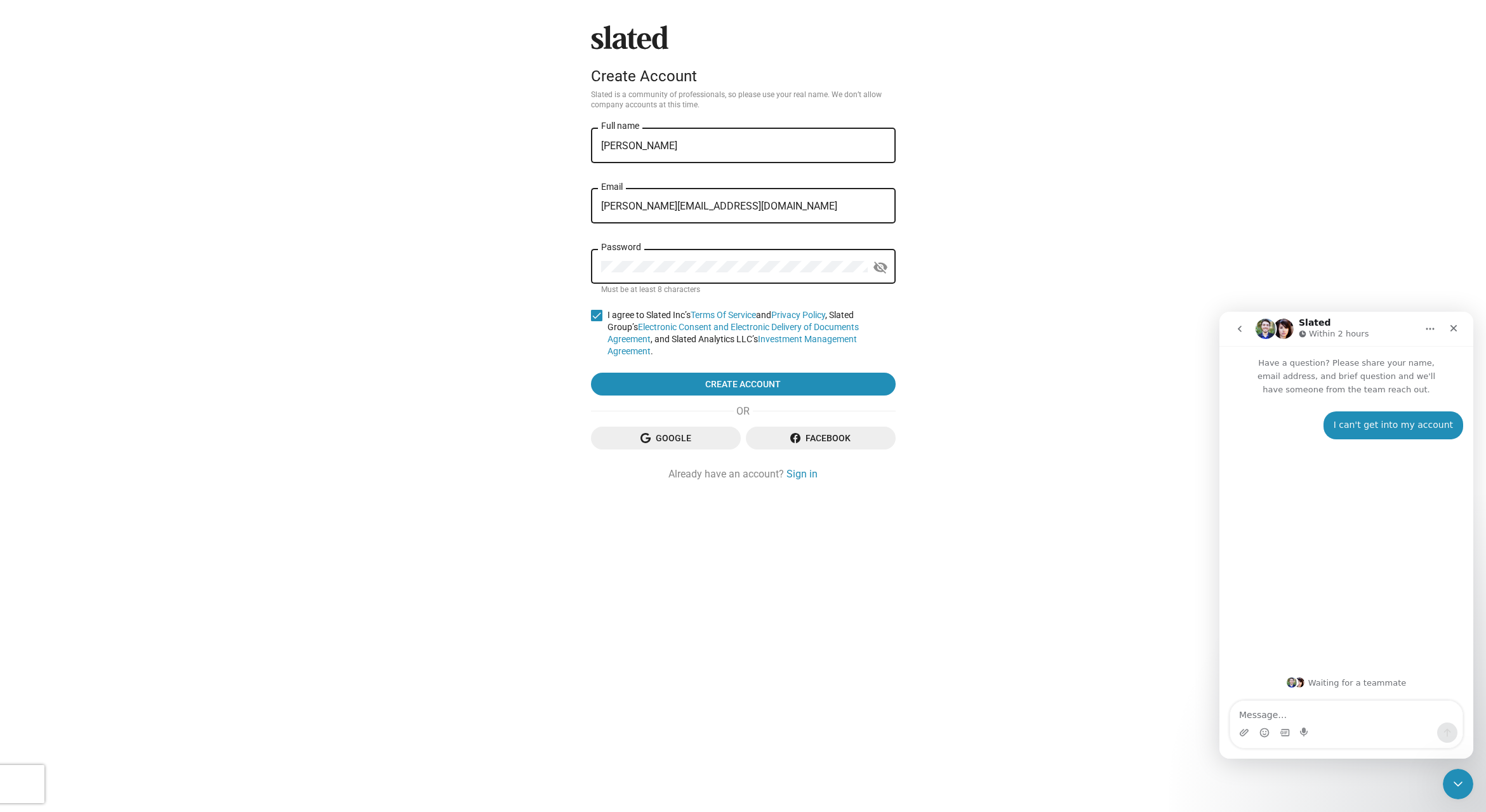
click at [1165, 210] on div "Slated Create Account Slated is a community of professionals, so please use you…" at bounding box center [743, 406] width 1486 height 812
